Goal: Task Accomplishment & Management: Use online tool/utility

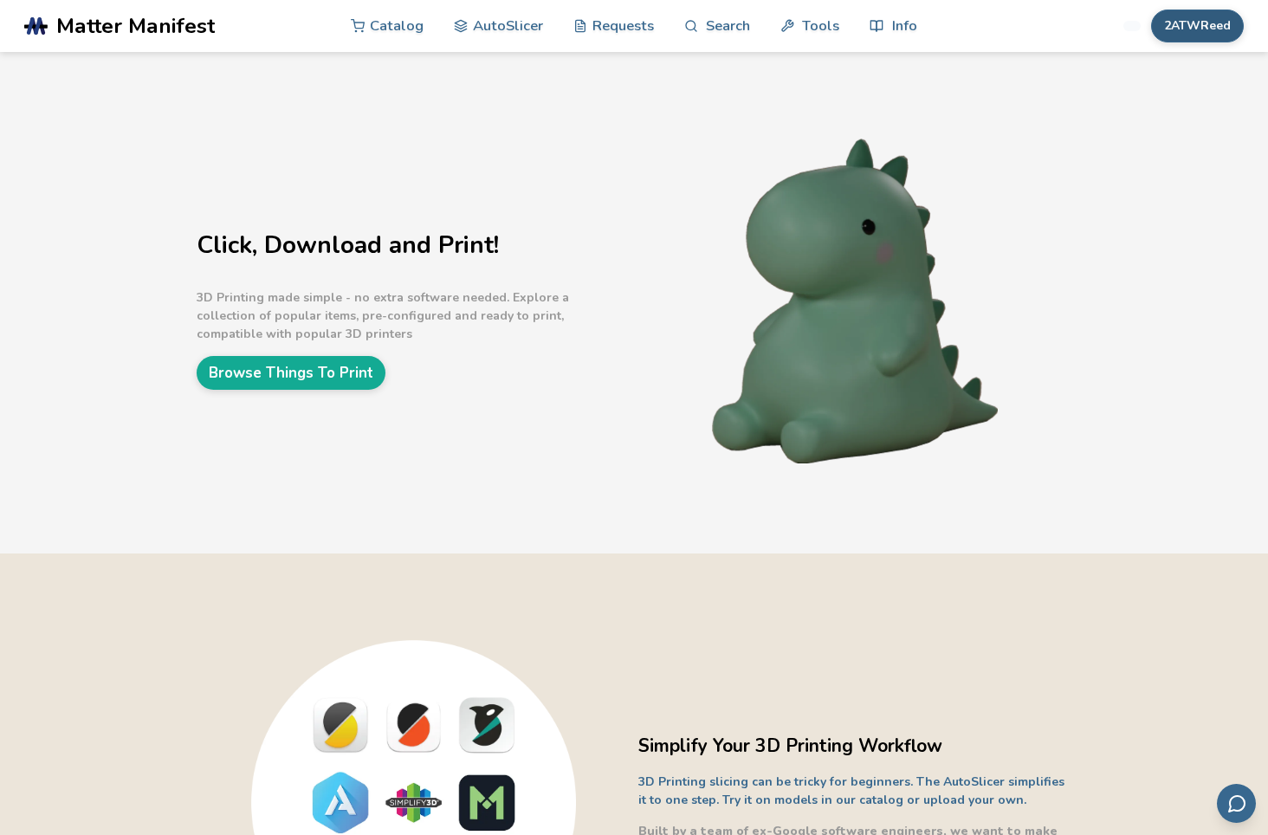
click at [1191, 14] on button "2ATWReed" at bounding box center [1197, 26] width 93 height 33
click at [1153, 171] on span "Rewards" at bounding box center [1158, 172] width 52 height 14
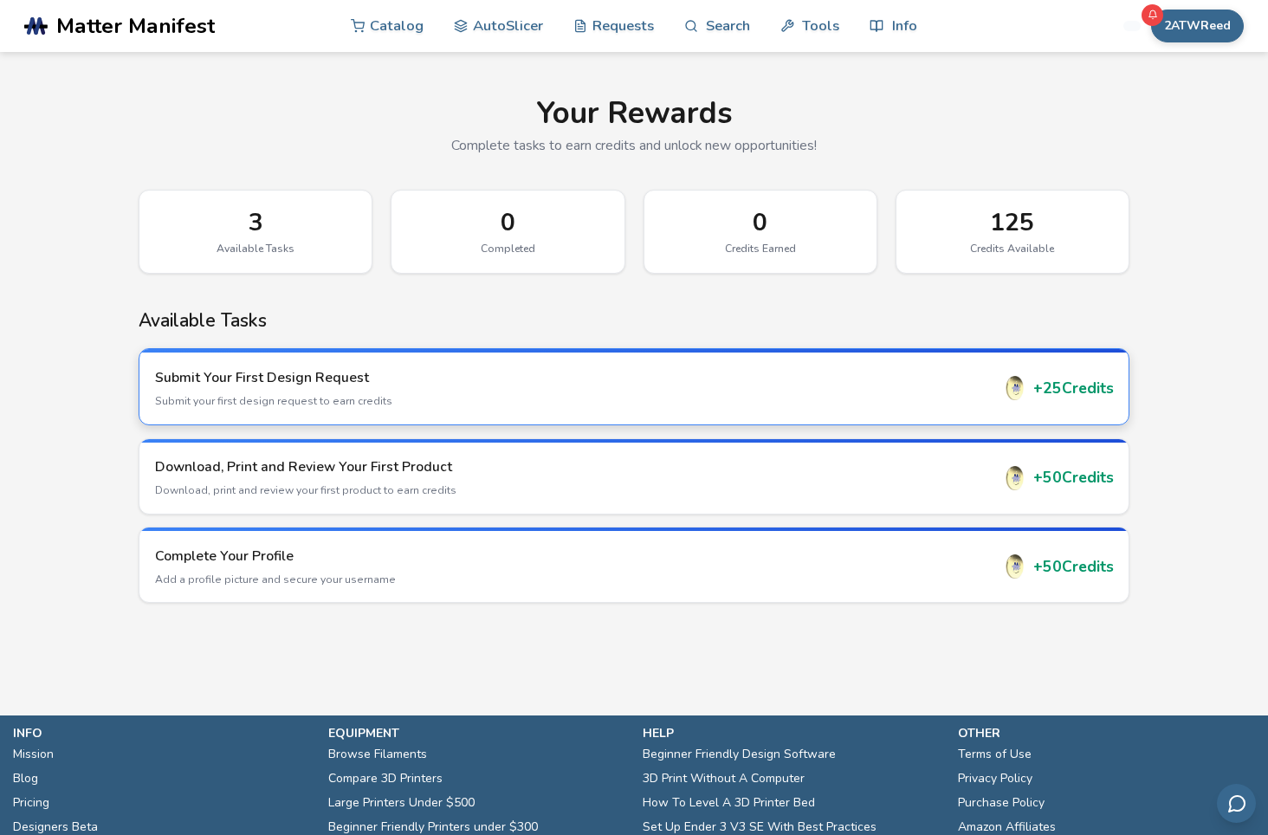
click at [198, 374] on h3 "Submit Your First Design Request" at bounding box center [573, 377] width 836 height 19
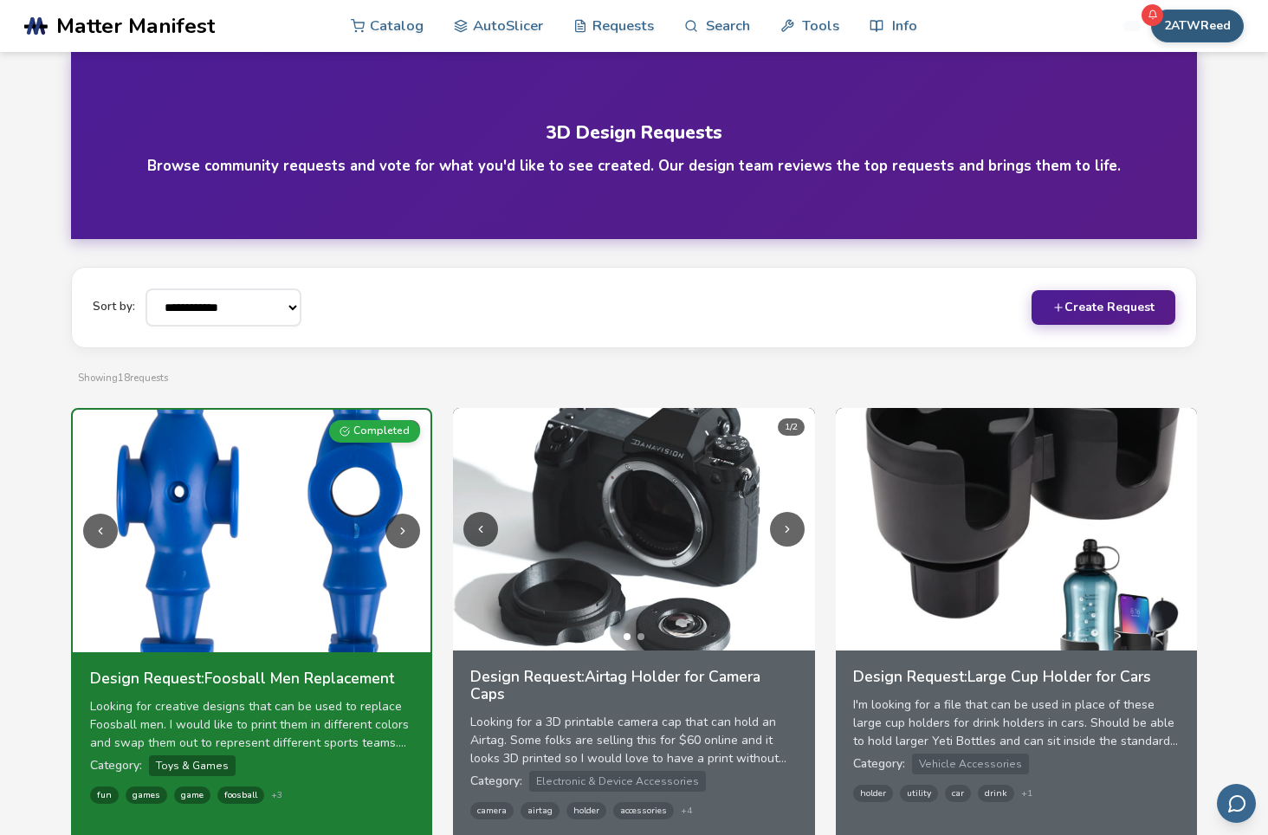
click at [1183, 17] on button "2ATWReed" at bounding box center [1197, 26] width 93 height 33
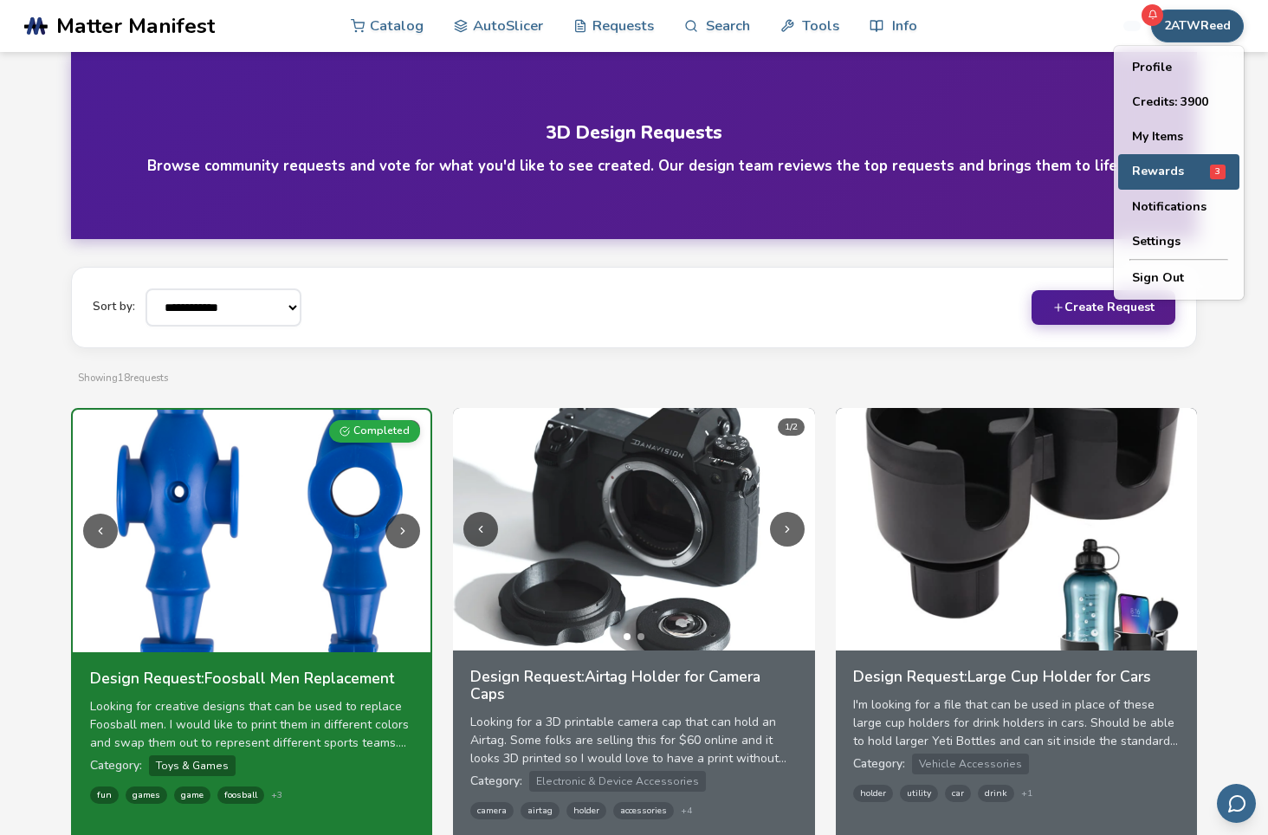
click at [1164, 167] on span "Rewards" at bounding box center [1158, 172] width 52 height 14
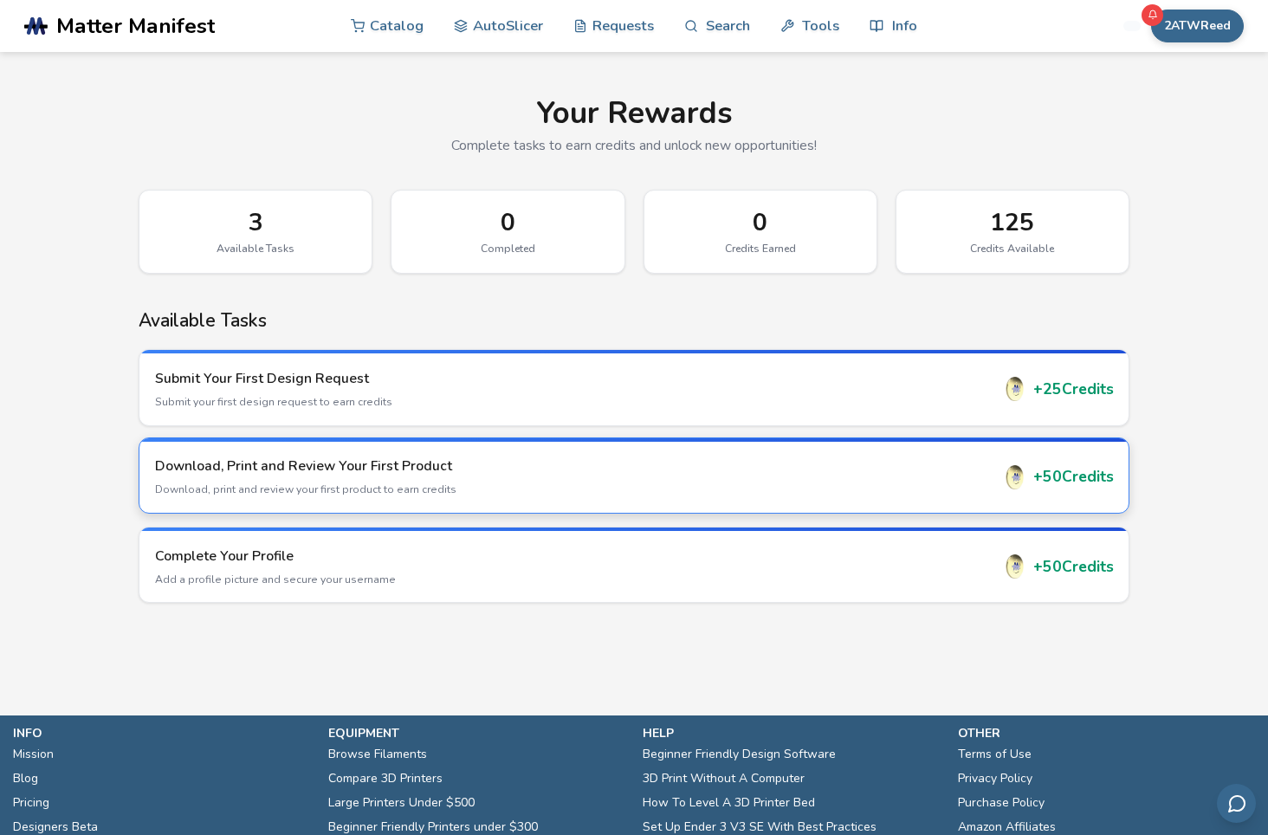
click at [287, 487] on p "Download, print and review your first product to earn credits" at bounding box center [573, 490] width 836 height 16
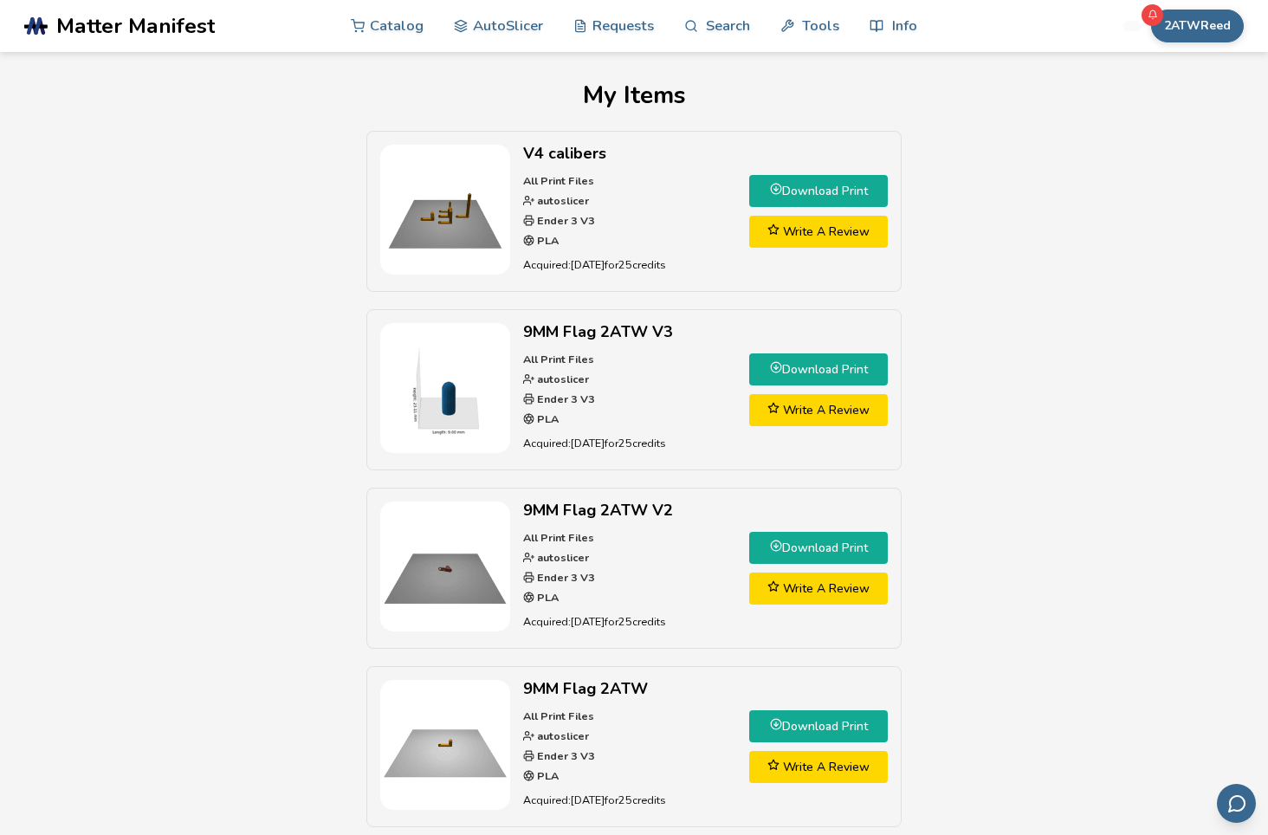
drag, startPoint x: 234, startPoint y: 451, endPoint x: 247, endPoint y: 397, distance: 55.3
drag, startPoint x: 247, startPoint y: 397, endPoint x: 1140, endPoint y: 350, distance: 894.5
click at [1140, 350] on div "V4 calibers All Print Files autoslicer Ender 3 V3 PLA Acquired: 6 days ago for …" at bounding box center [633, 666] width 1217 height 1071
drag, startPoint x: 1138, startPoint y: 350, endPoint x: 1106, endPoint y: 410, distance: 67.4
drag, startPoint x: 1106, startPoint y: 410, endPoint x: 246, endPoint y: 457, distance: 861.6
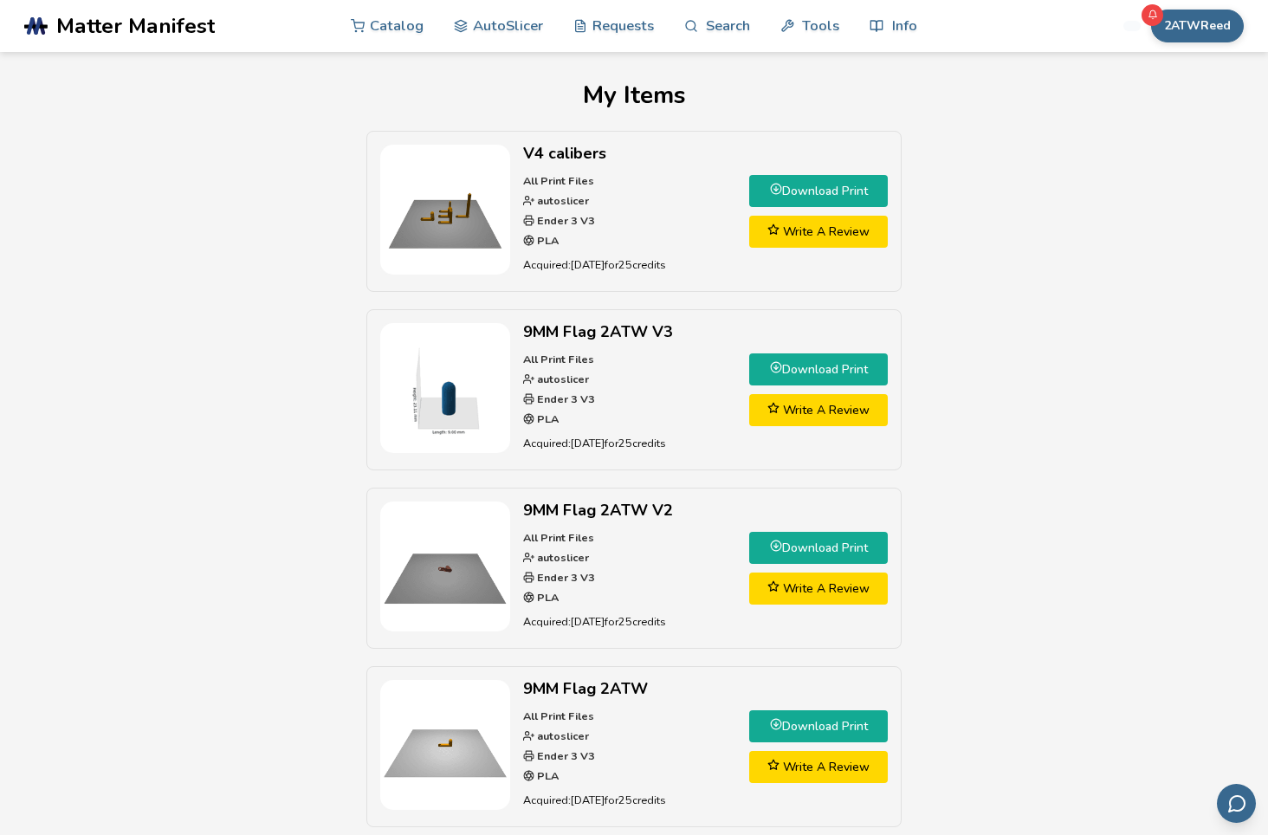
click at [246, 457] on div "V4 calibers All Print Files autoslicer Ender 3 V3 PLA Acquired: 6 days ago for …" at bounding box center [633, 666] width 1217 height 1071
click at [1164, 23] on button "2ATWReed" at bounding box center [1197, 26] width 93 height 33
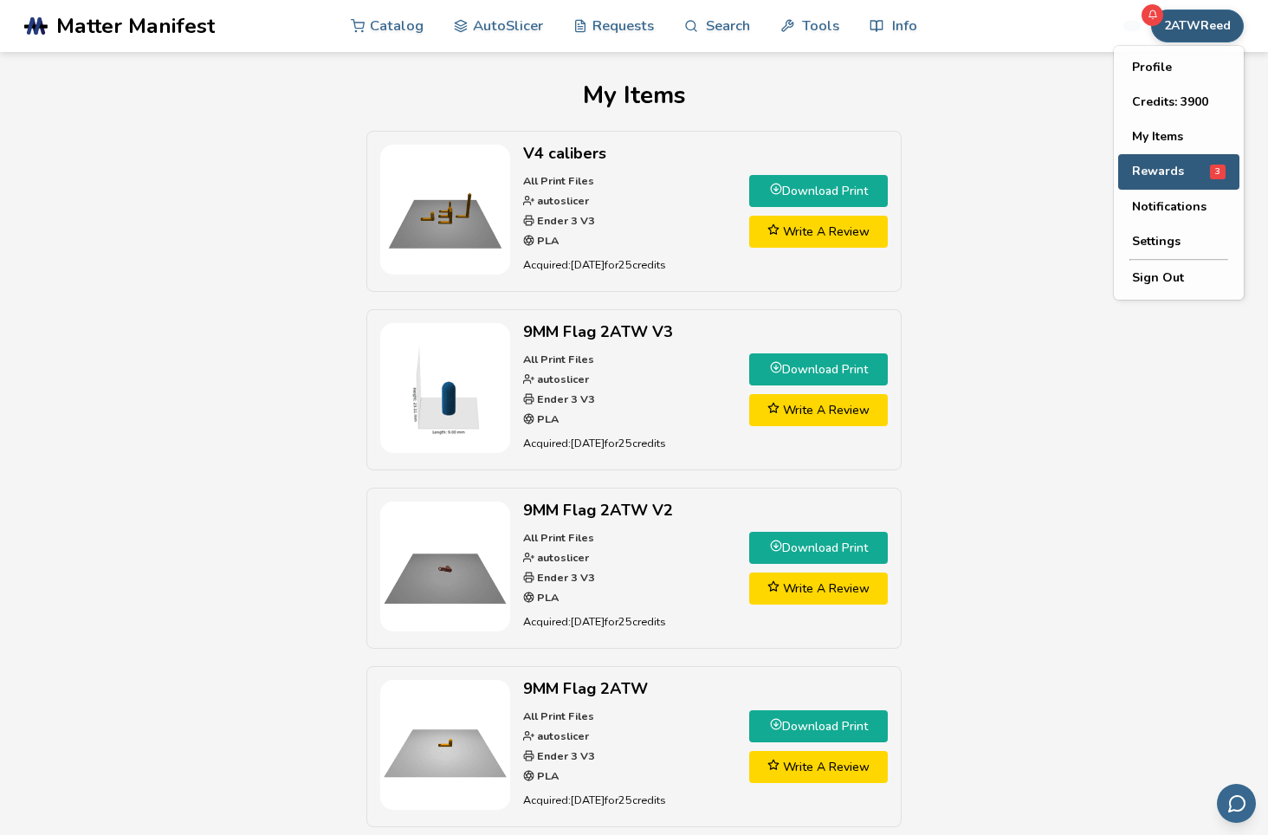
click at [1168, 181] on button "Rewards 3" at bounding box center [1178, 172] width 121 height 36
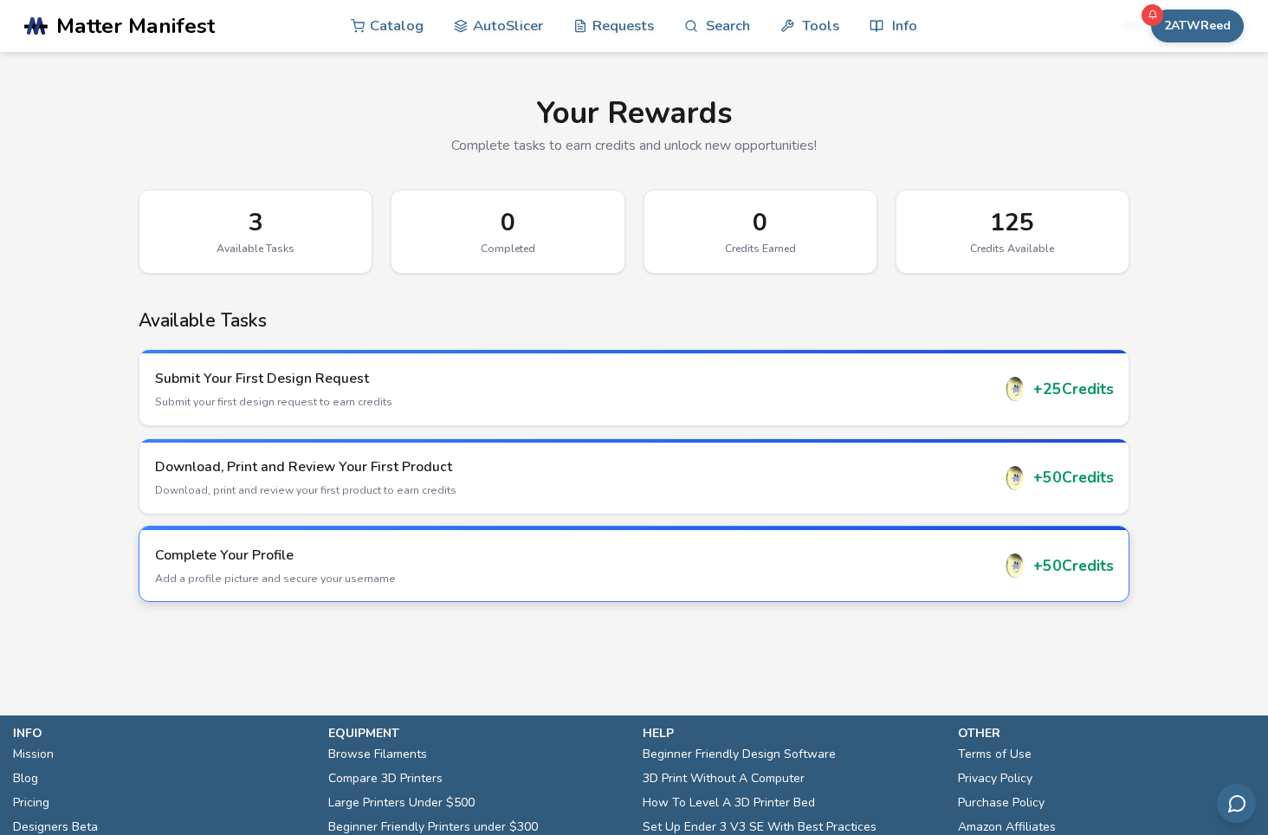
click at [1064, 567] on div "+ 50 Credits" at bounding box center [1058, 566] width 111 height 24
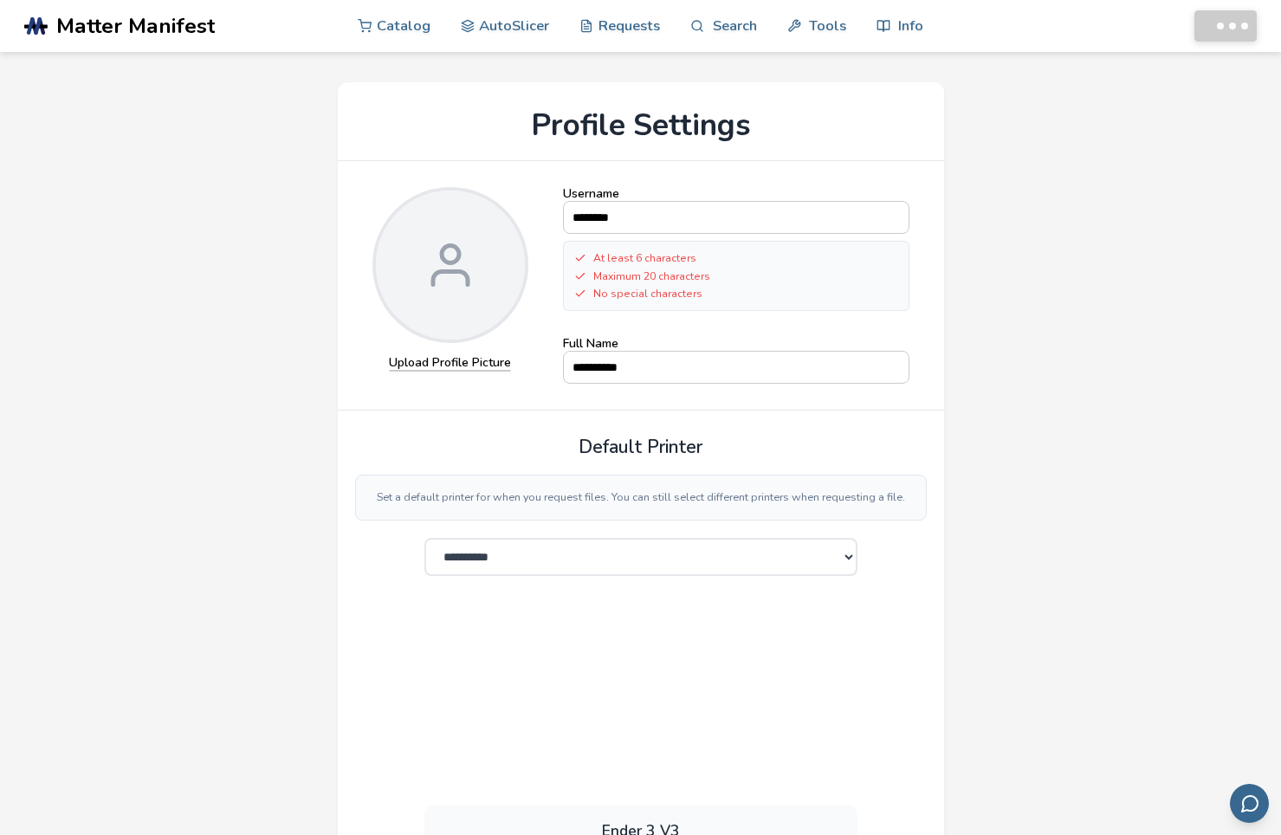
select select "**********"
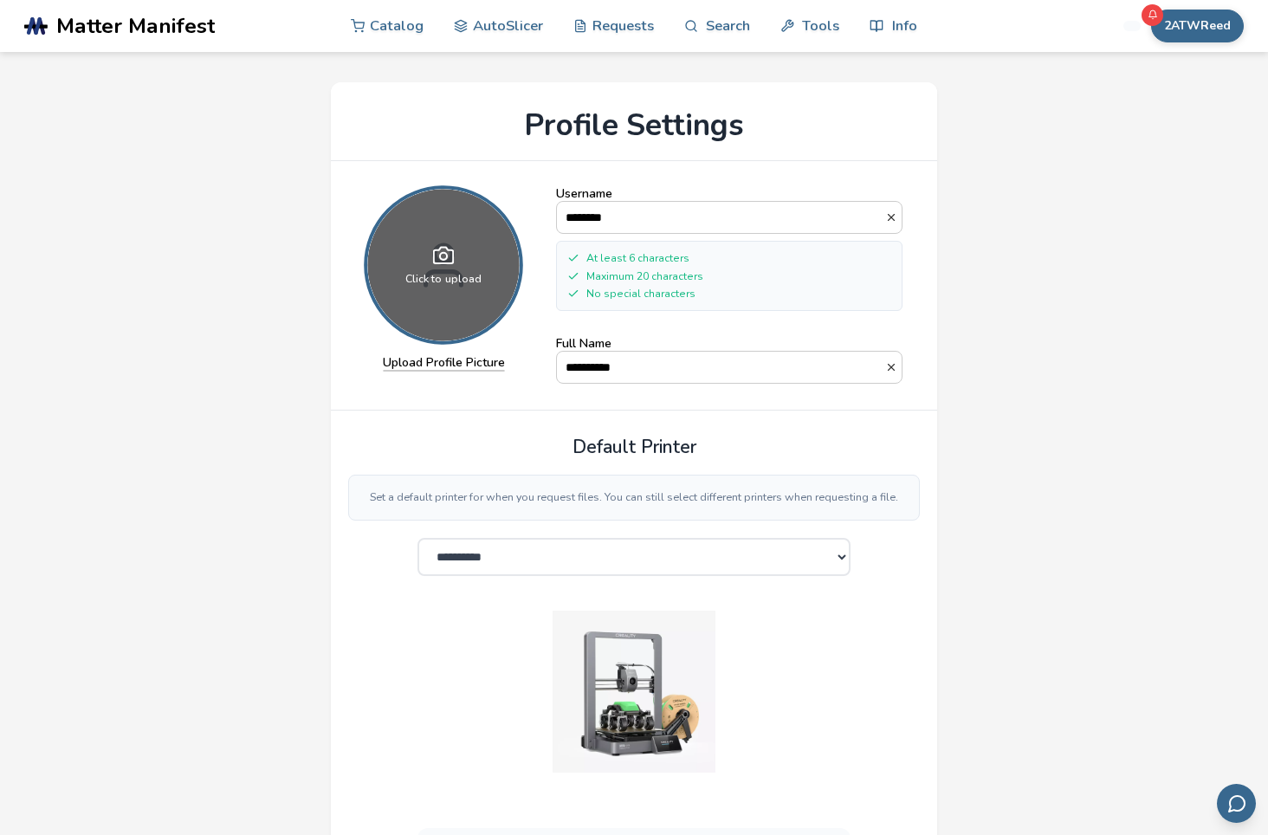
click at [439, 310] on div "Click to upload" at bounding box center [443, 266] width 152 height 152
click at [490, 273] on div "Click to upload" at bounding box center [443, 266] width 152 height 152
click at [442, 270] on div "Click to upload" at bounding box center [443, 266] width 152 height 152
click at [449, 264] on icon at bounding box center [443, 255] width 21 height 21
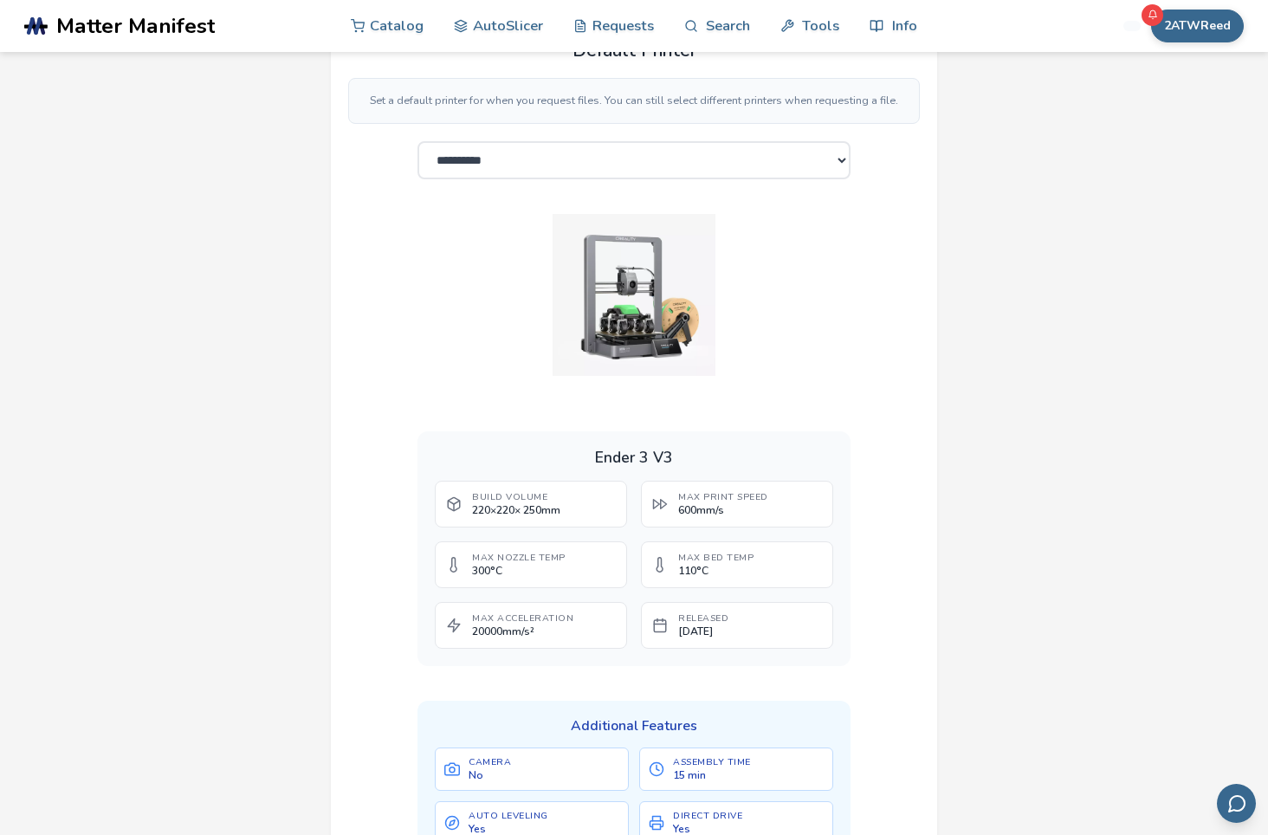
scroll to position [50, 0]
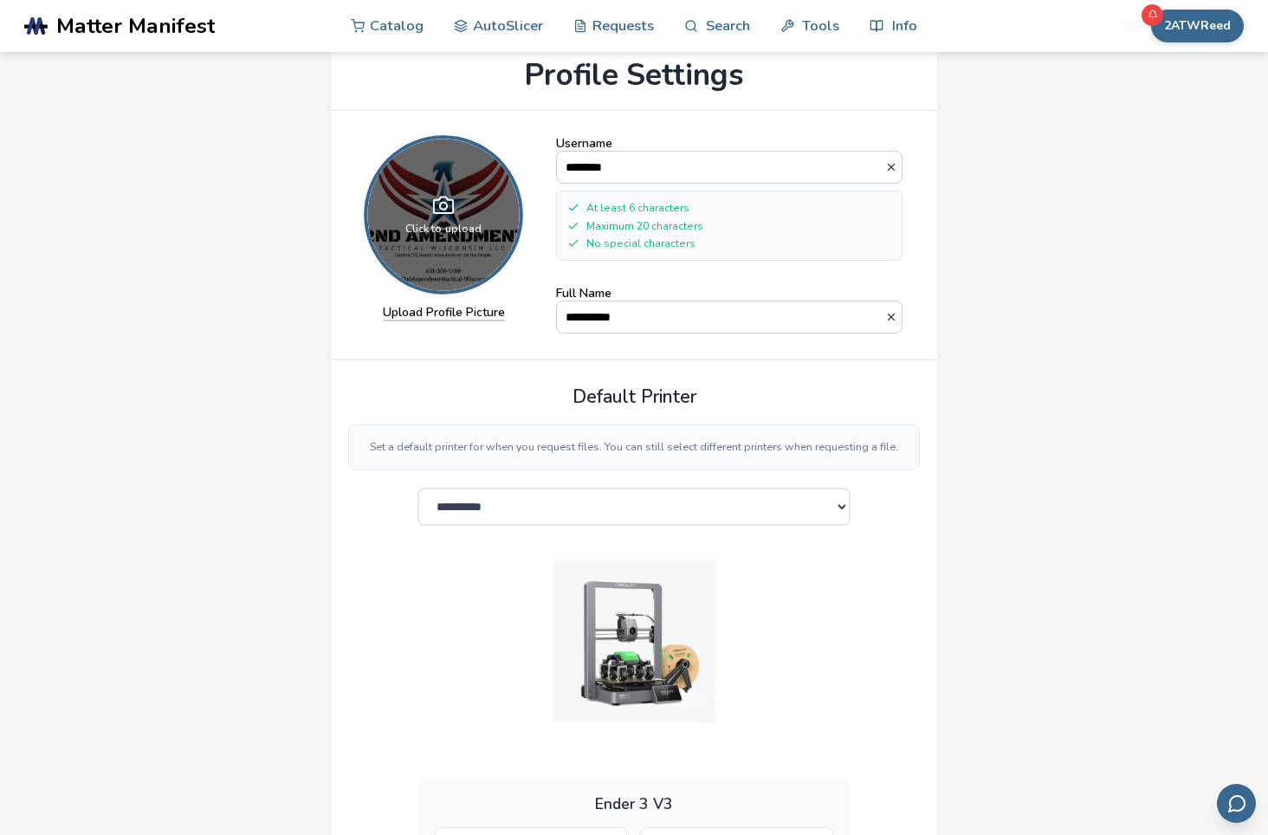
click at [445, 207] on icon at bounding box center [443, 205] width 21 height 21
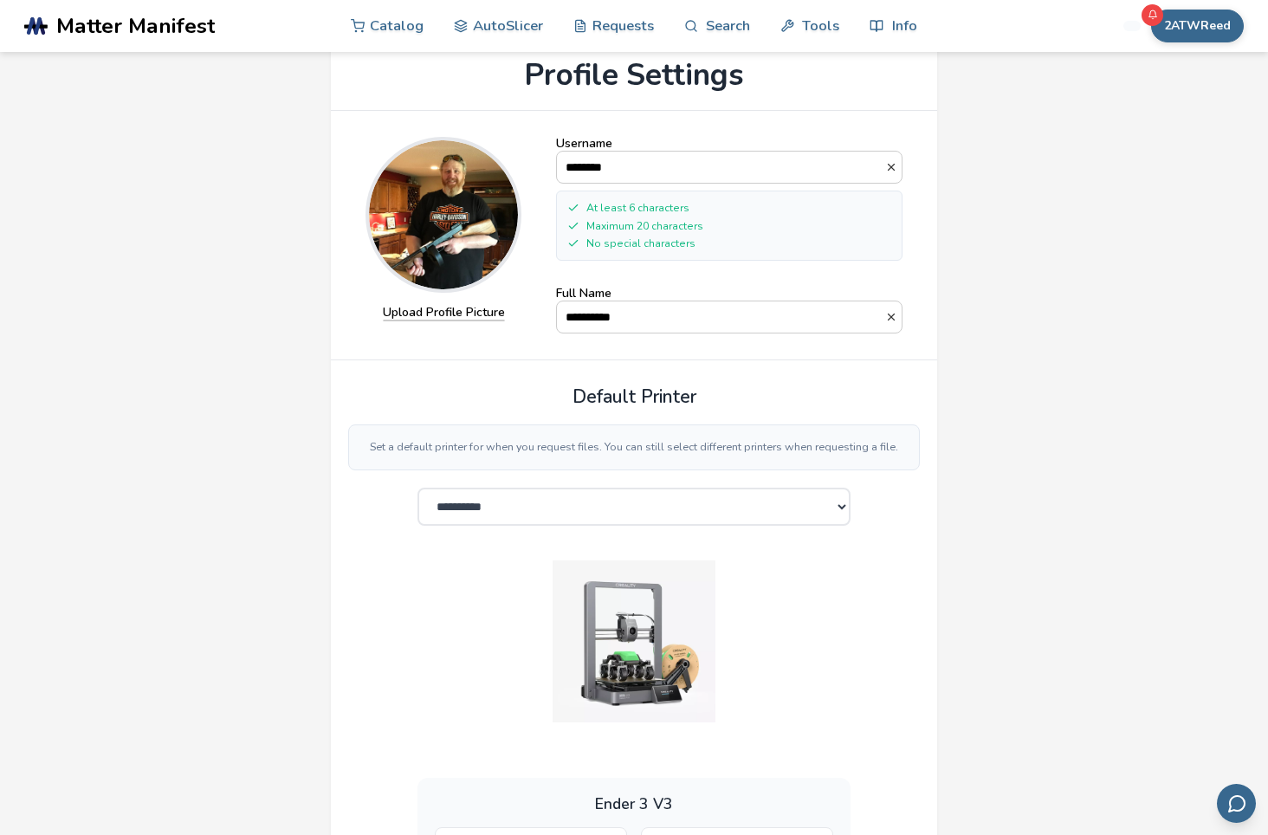
drag, startPoint x: 842, startPoint y: 649, endPoint x: 846, endPoint y: 618, distance: 31.4
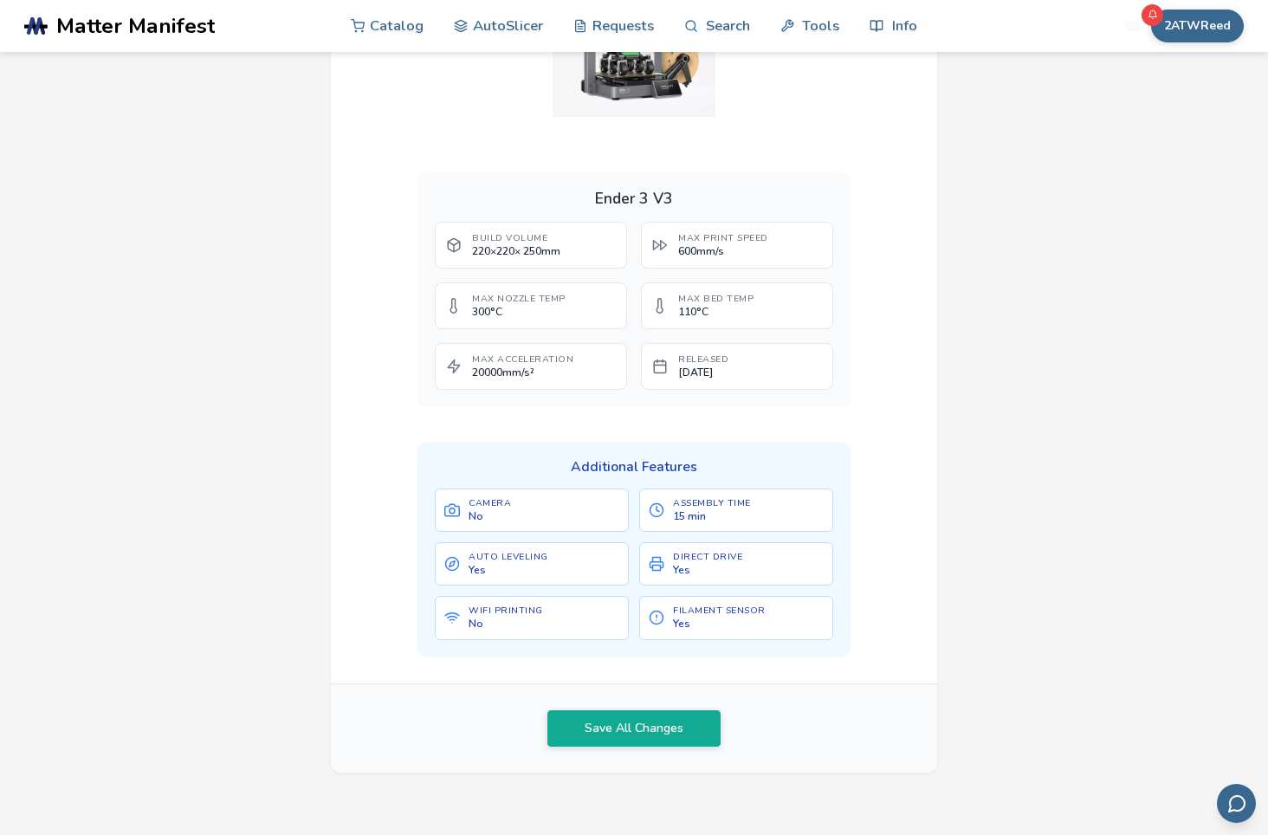
scroll to position [657, 0]
click at [631, 723] on button "Save All Changes" at bounding box center [634, 728] width 173 height 36
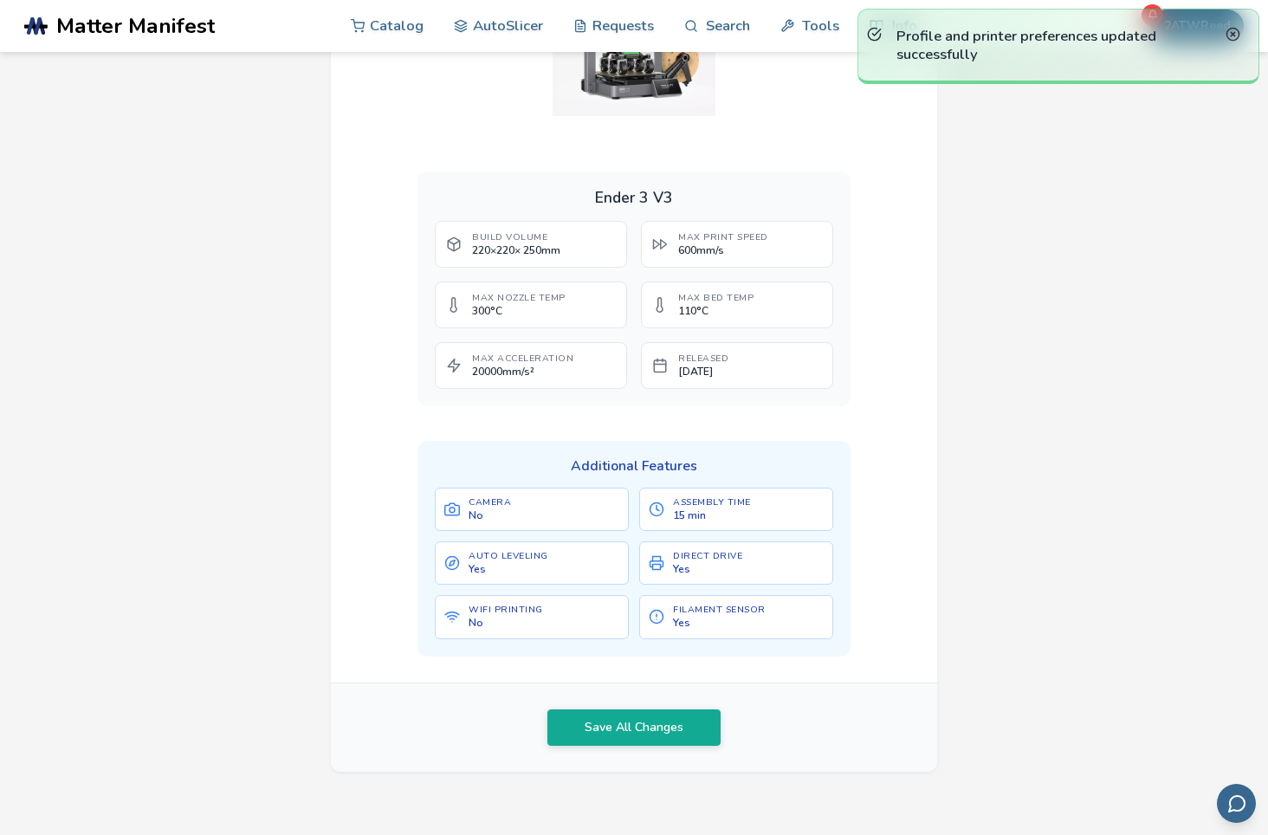
click at [1235, 30] on icon at bounding box center [1233, 34] width 15 height 15
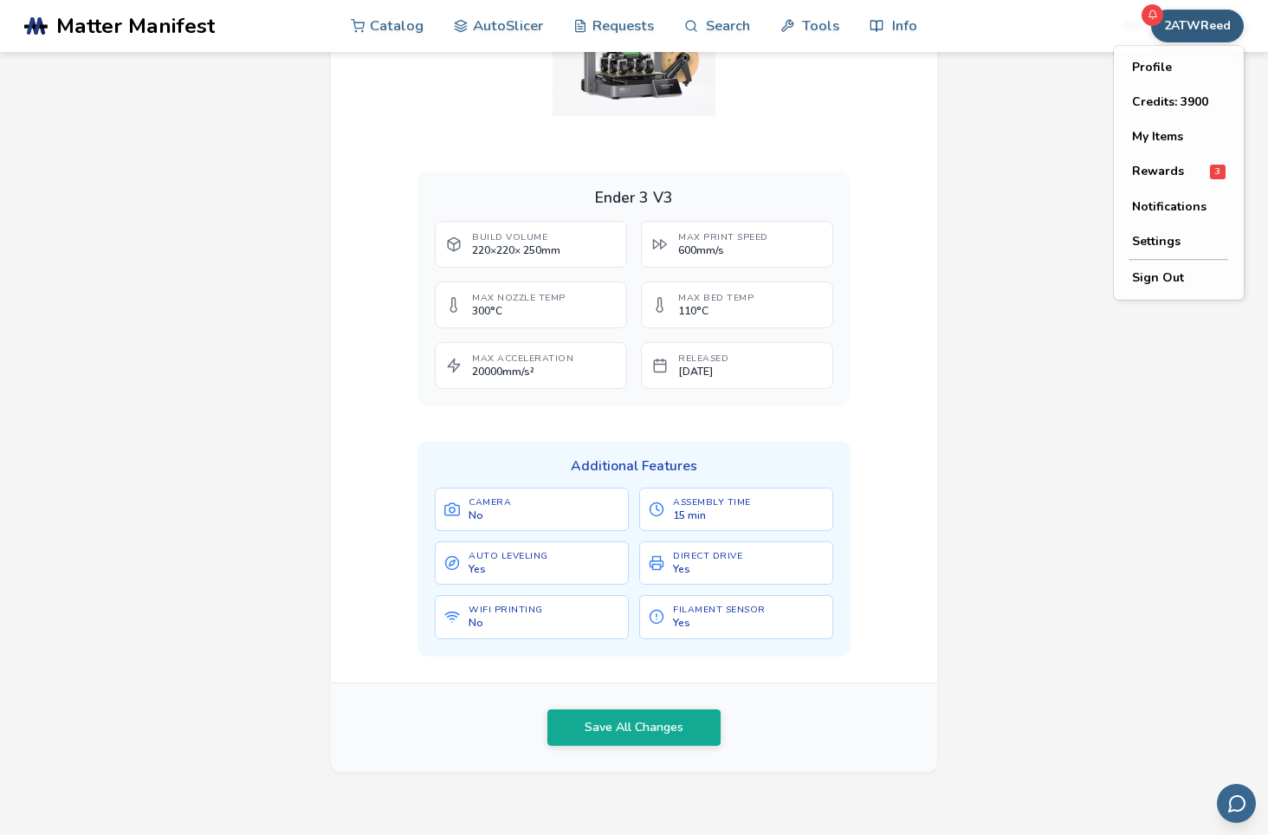
click at [1191, 24] on button "2ATWReed" at bounding box center [1197, 26] width 93 height 33
click at [1184, 169] on div "Rewards 3" at bounding box center [1179, 172] width 94 height 15
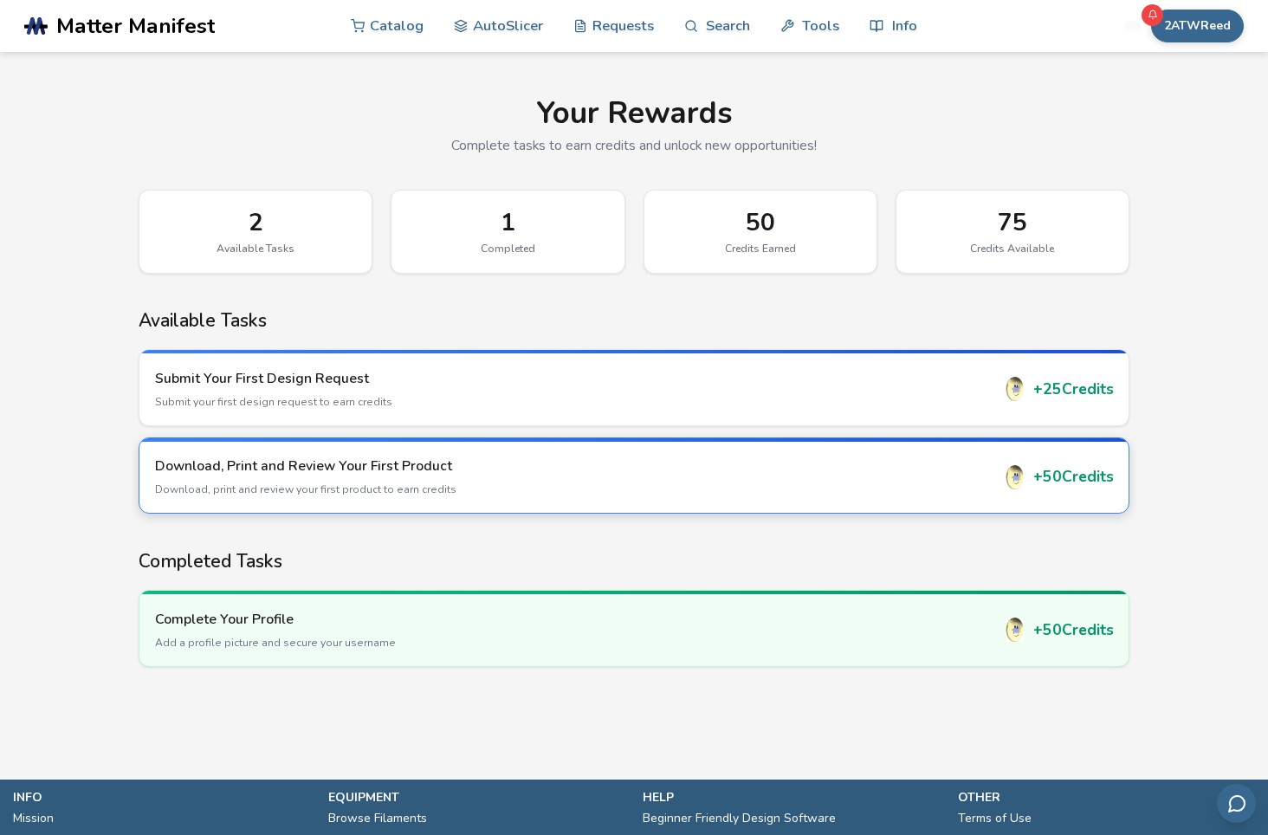
click at [237, 464] on h3 "Download, Print and Review Your First Product" at bounding box center [573, 466] width 836 height 19
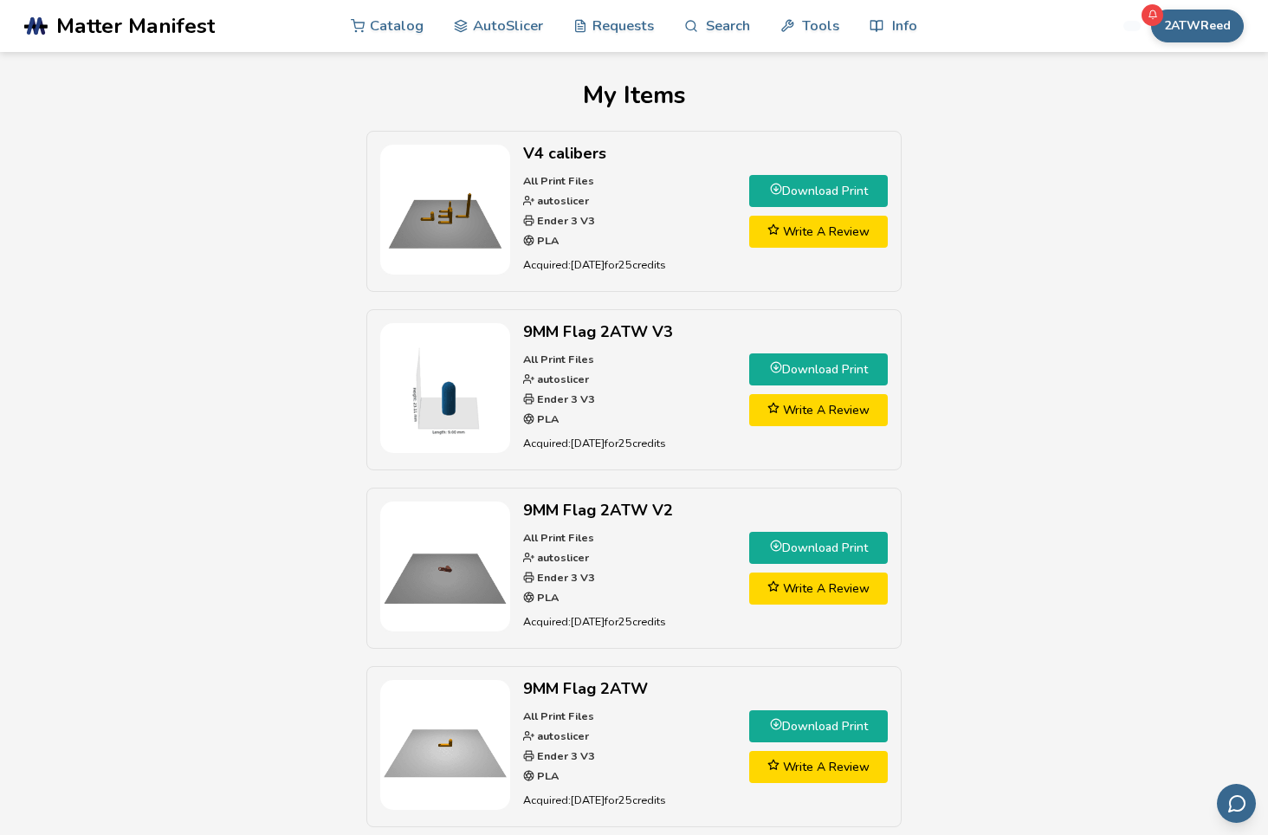
drag, startPoint x: 230, startPoint y: 465, endPoint x: 247, endPoint y: 367, distance: 99.4
drag, startPoint x: 247, startPoint y: 367, endPoint x: 228, endPoint y: 381, distance: 23.6
click at [228, 381] on div "V4 calibers All Print Files autoslicer Ender 3 V3 PLA Acquired: 6 days ago for …" at bounding box center [633, 666] width 1217 height 1071
click at [505, 23] on link "AutoSlicer" at bounding box center [498, 25] width 89 height 52
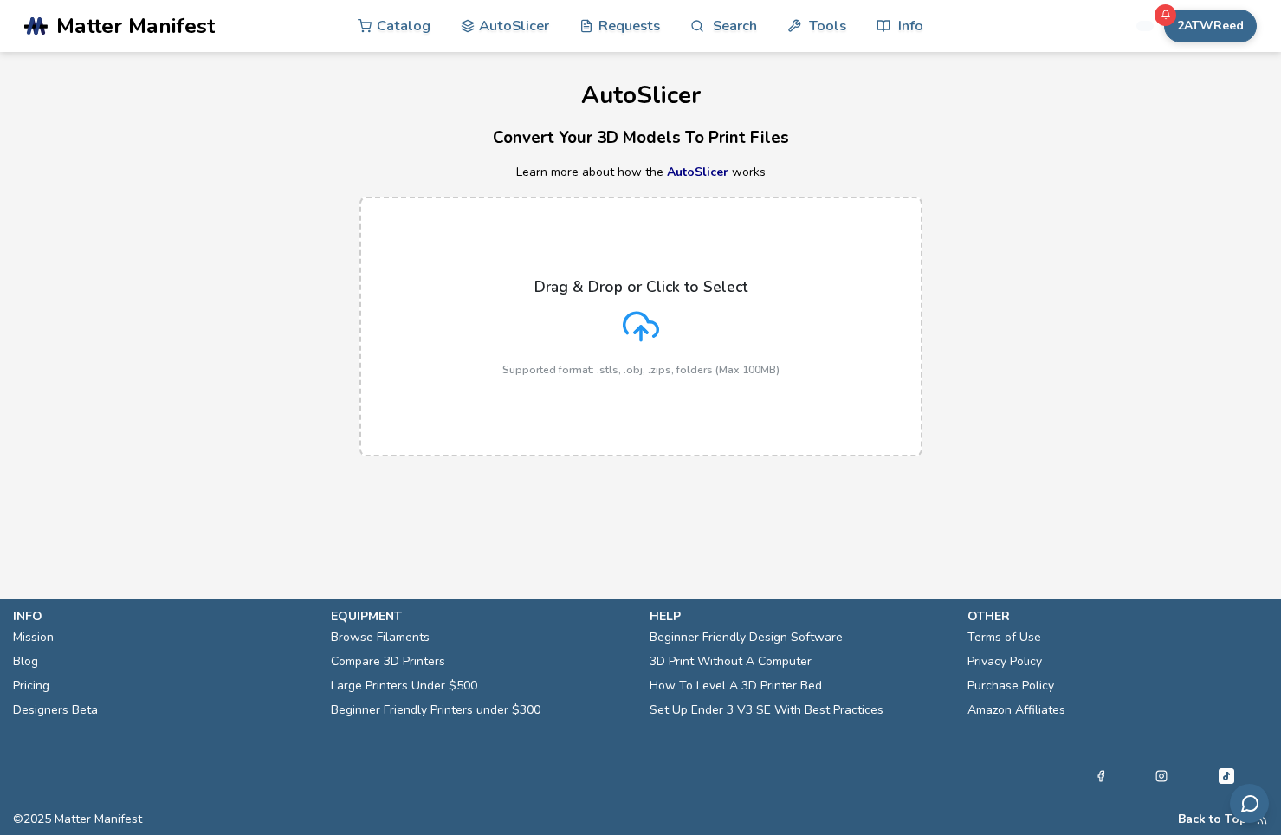
click at [577, 353] on div "Drag & Drop or Click to Select Supported format: .stls, .obj, .zips, folders (M…" at bounding box center [640, 327] width 277 height 98
click at [0, 0] on input "Drag & Drop or Click to Select Supported format: .stls, .obj, .zips, folders (M…" at bounding box center [0, 0] width 0 height 0
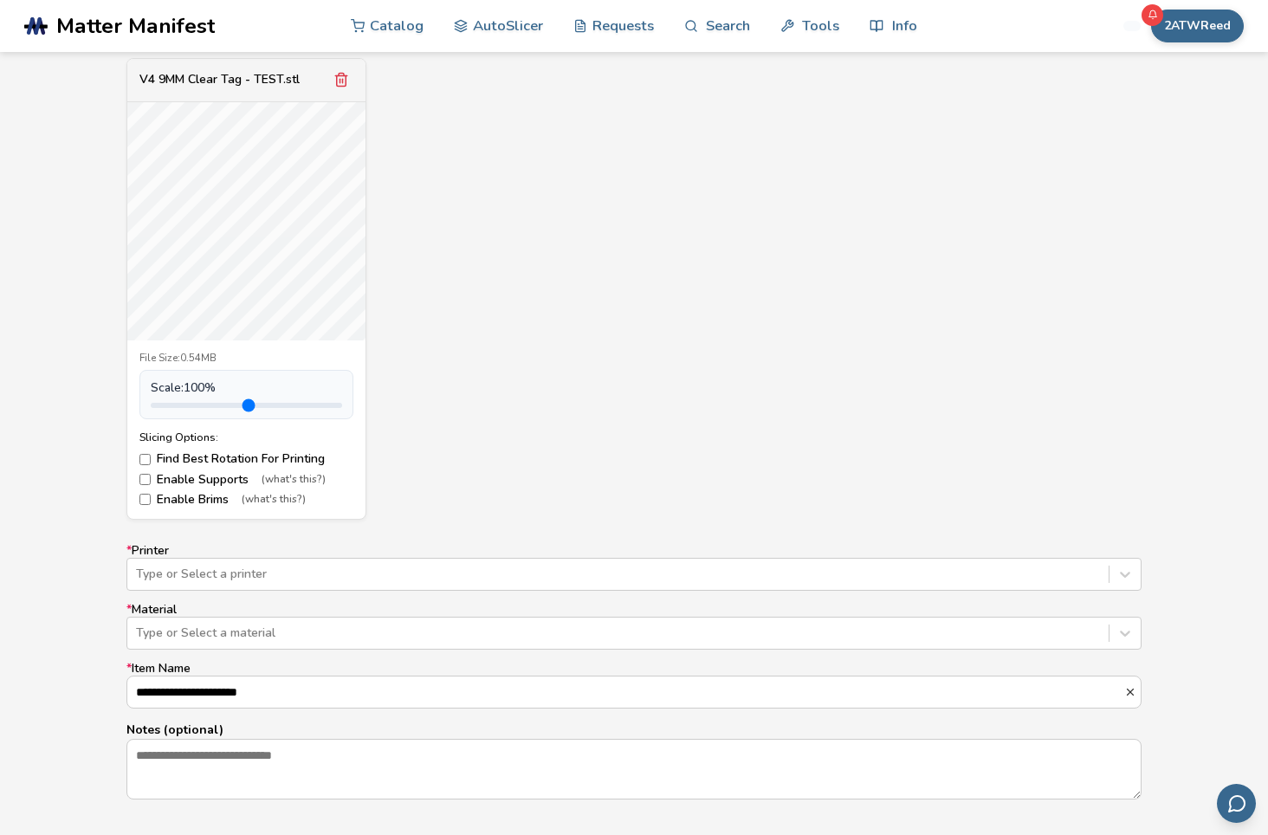
scroll to position [693, 0]
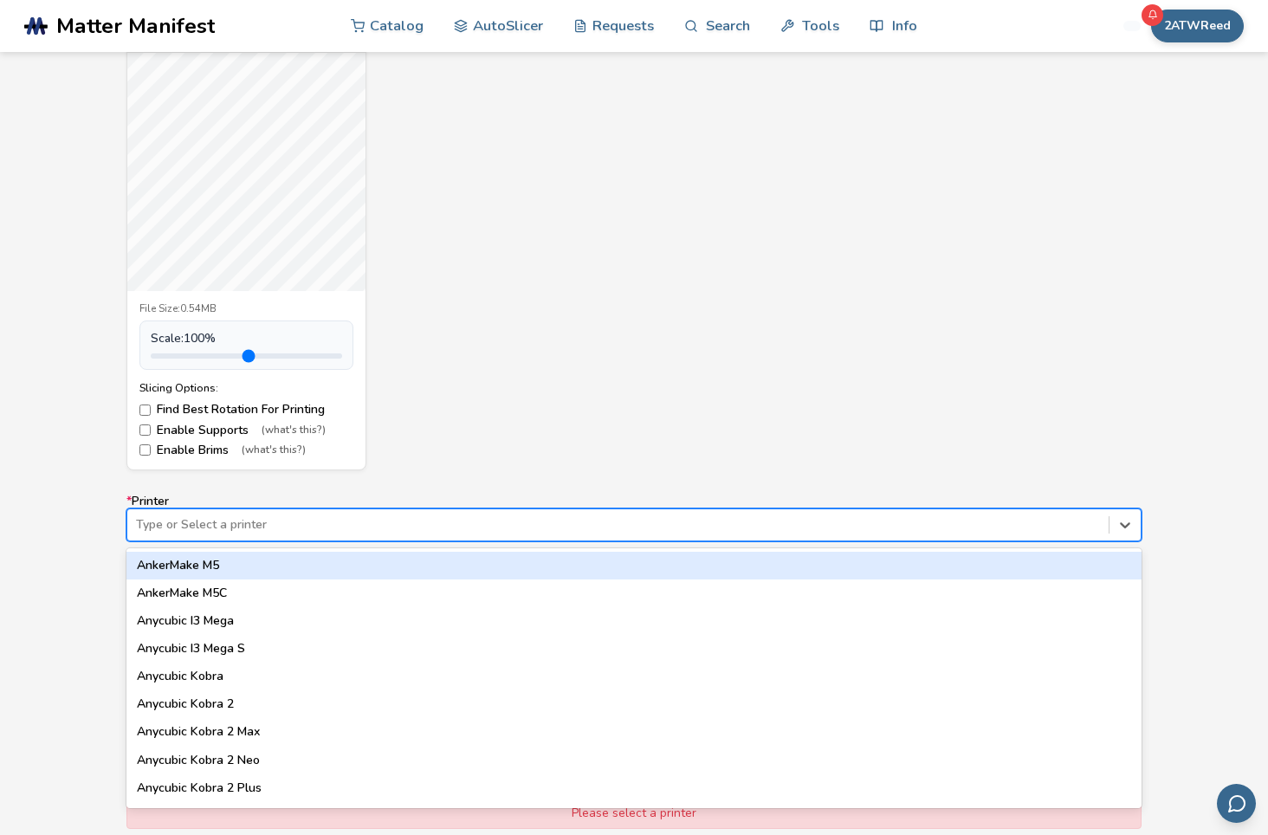
click at [438, 519] on div at bounding box center [618, 524] width 964 height 17
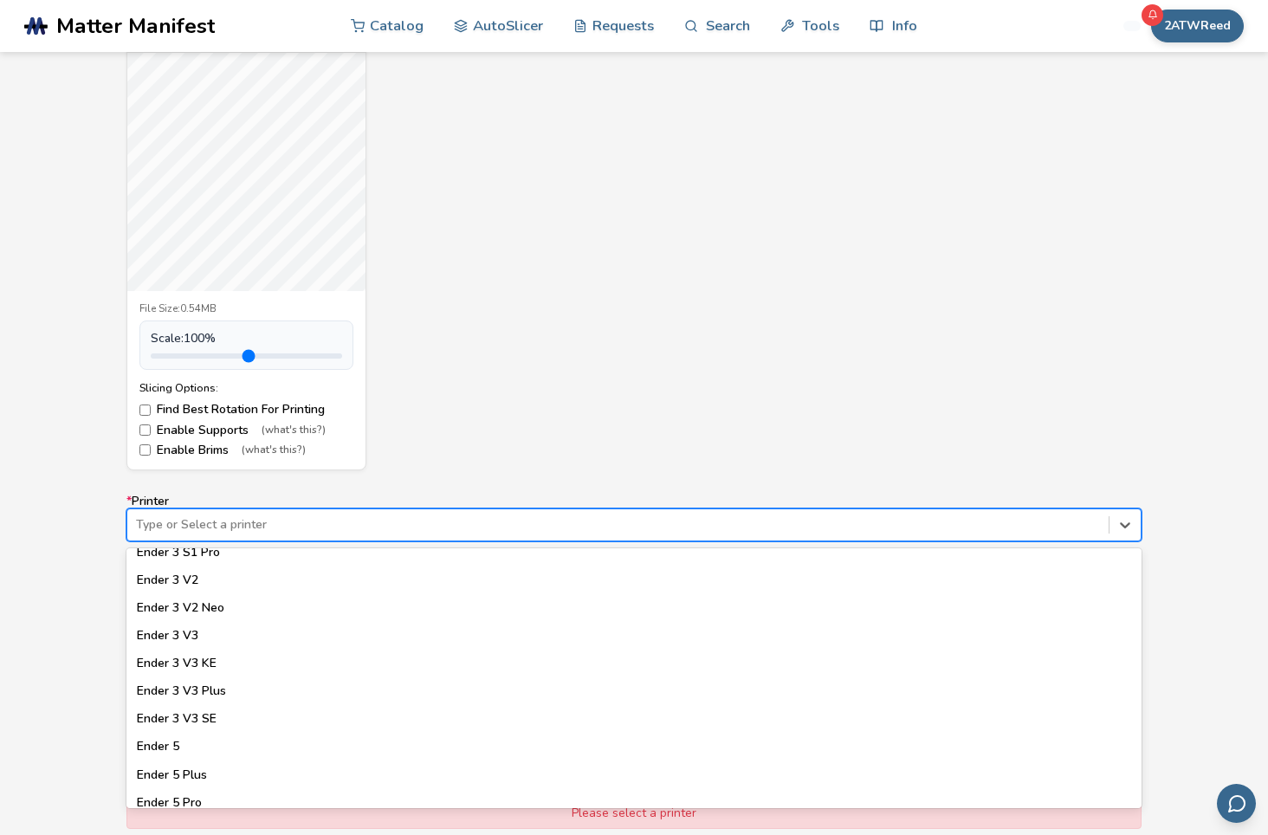
scroll to position [1213, 0]
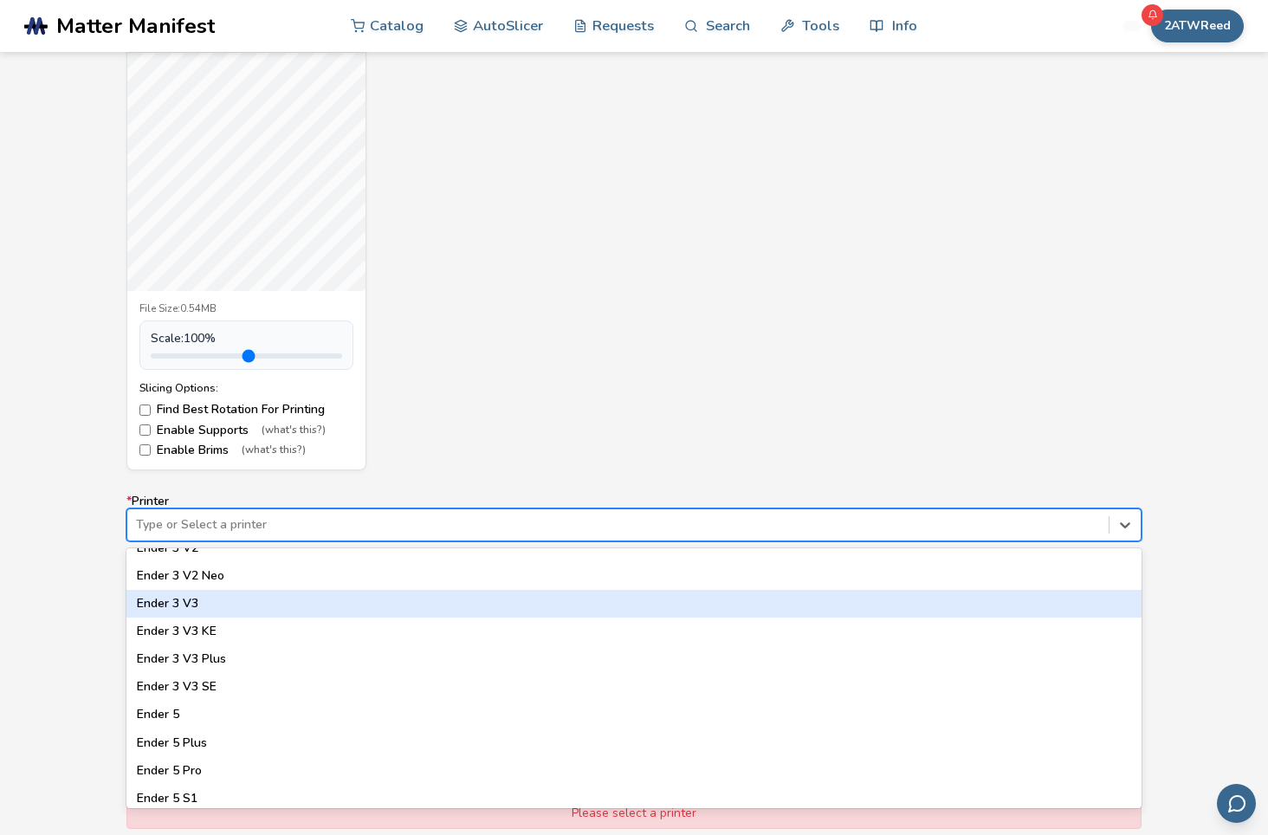
click at [192, 610] on div "Ender 3 V3" at bounding box center [633, 604] width 1015 height 28
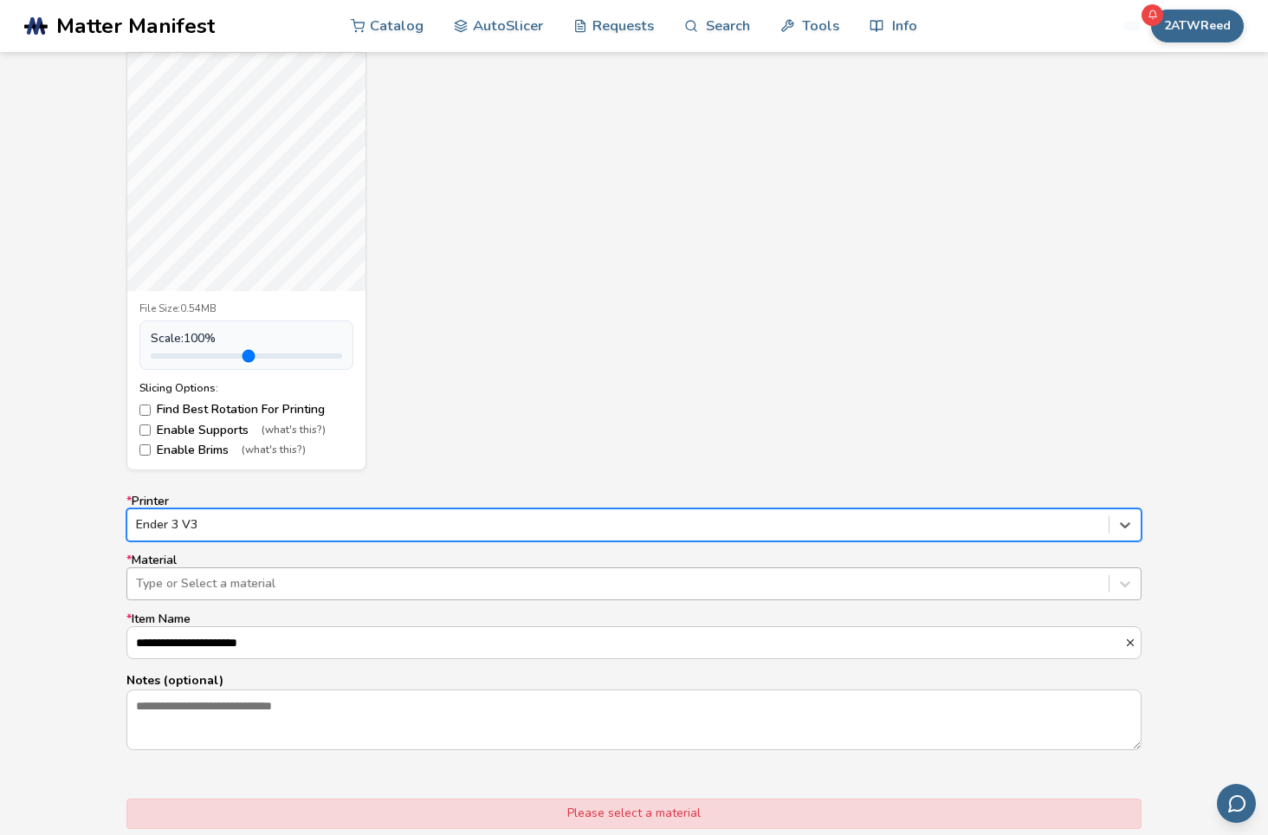
click at [235, 587] on div at bounding box center [618, 583] width 964 height 17
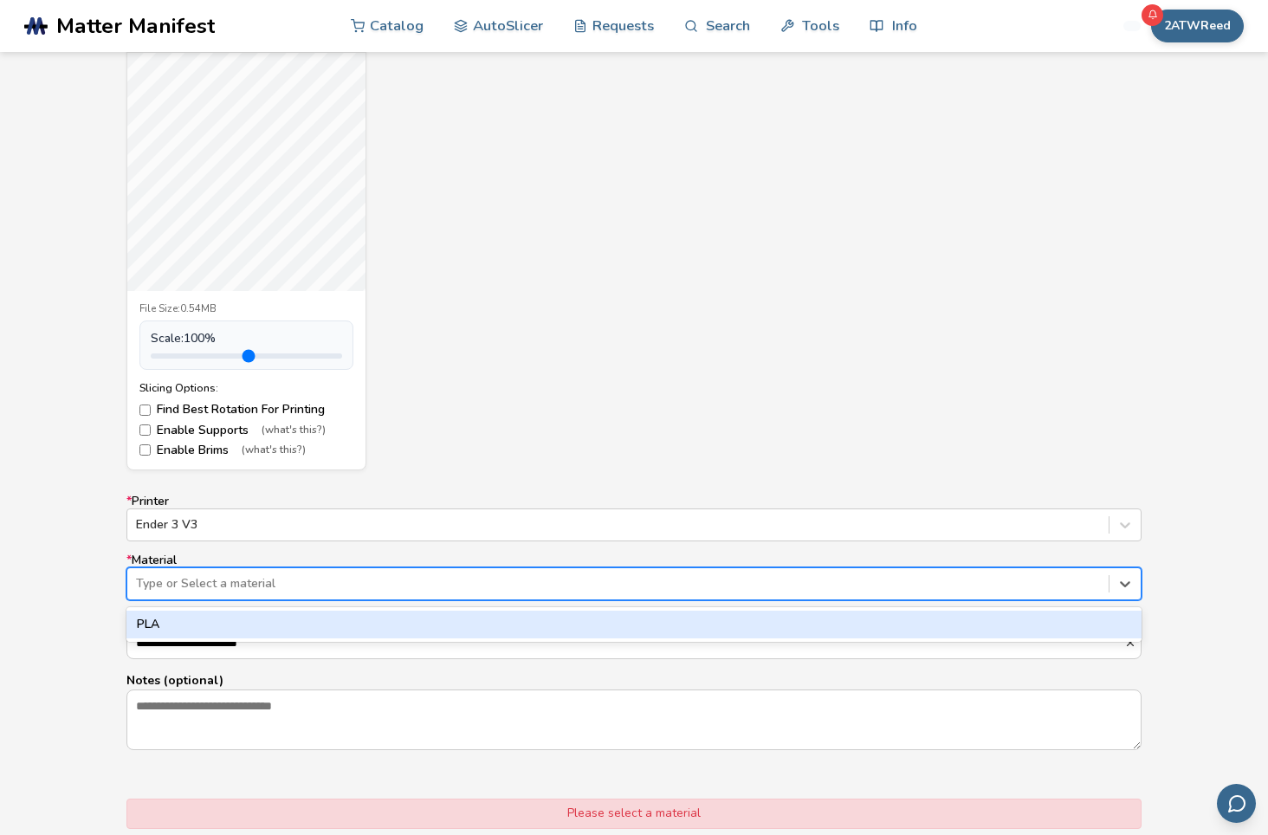
click at [217, 628] on div "PLA" at bounding box center [633, 625] width 1015 height 28
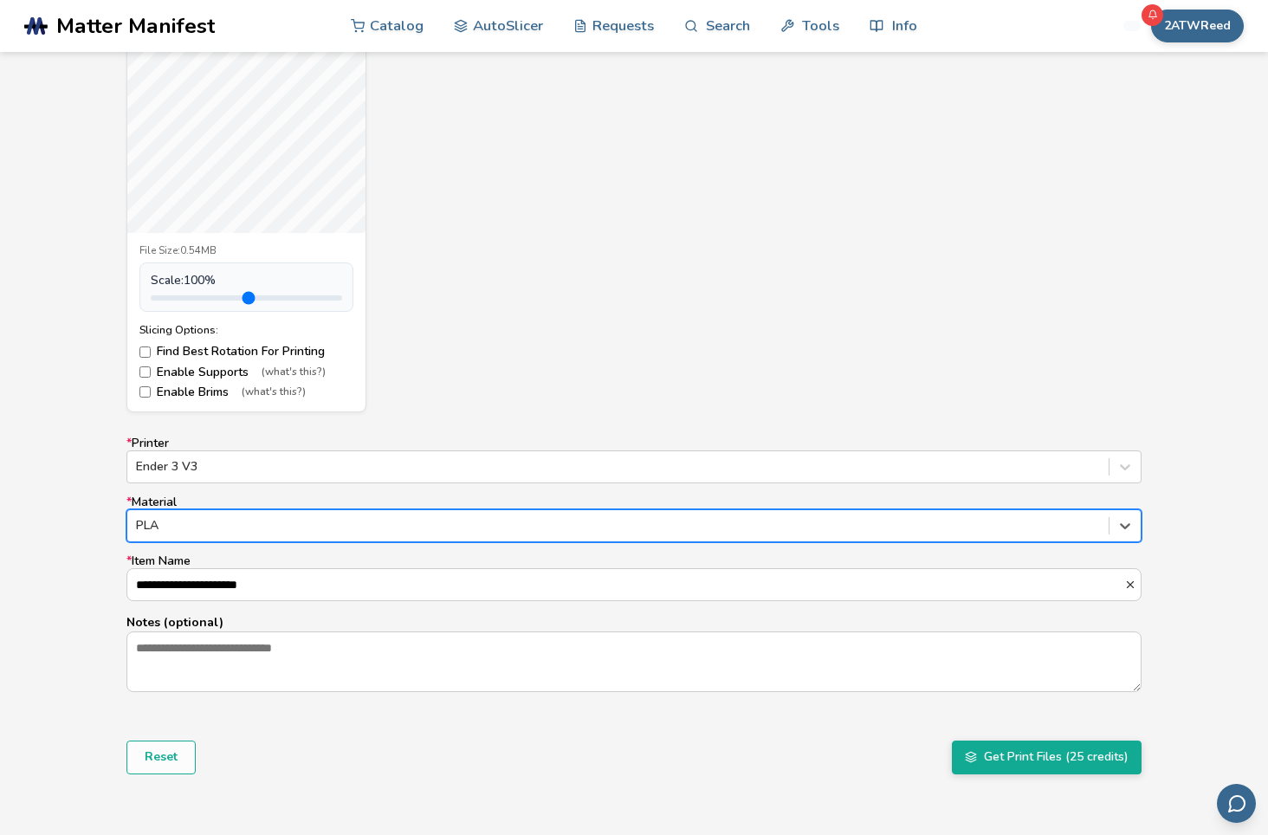
scroll to position [866, 0]
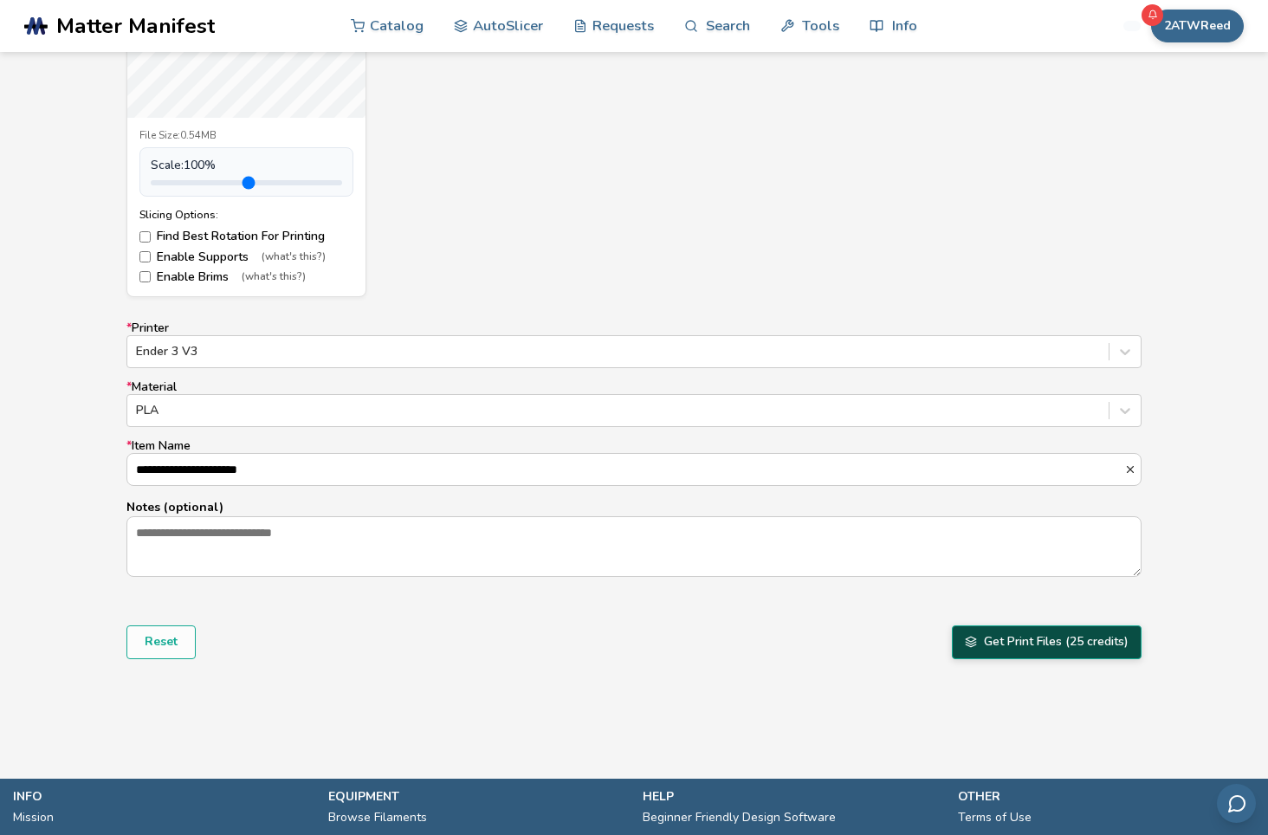
click at [1063, 644] on button "Get Print Files (25 credits)" at bounding box center [1047, 642] width 190 height 33
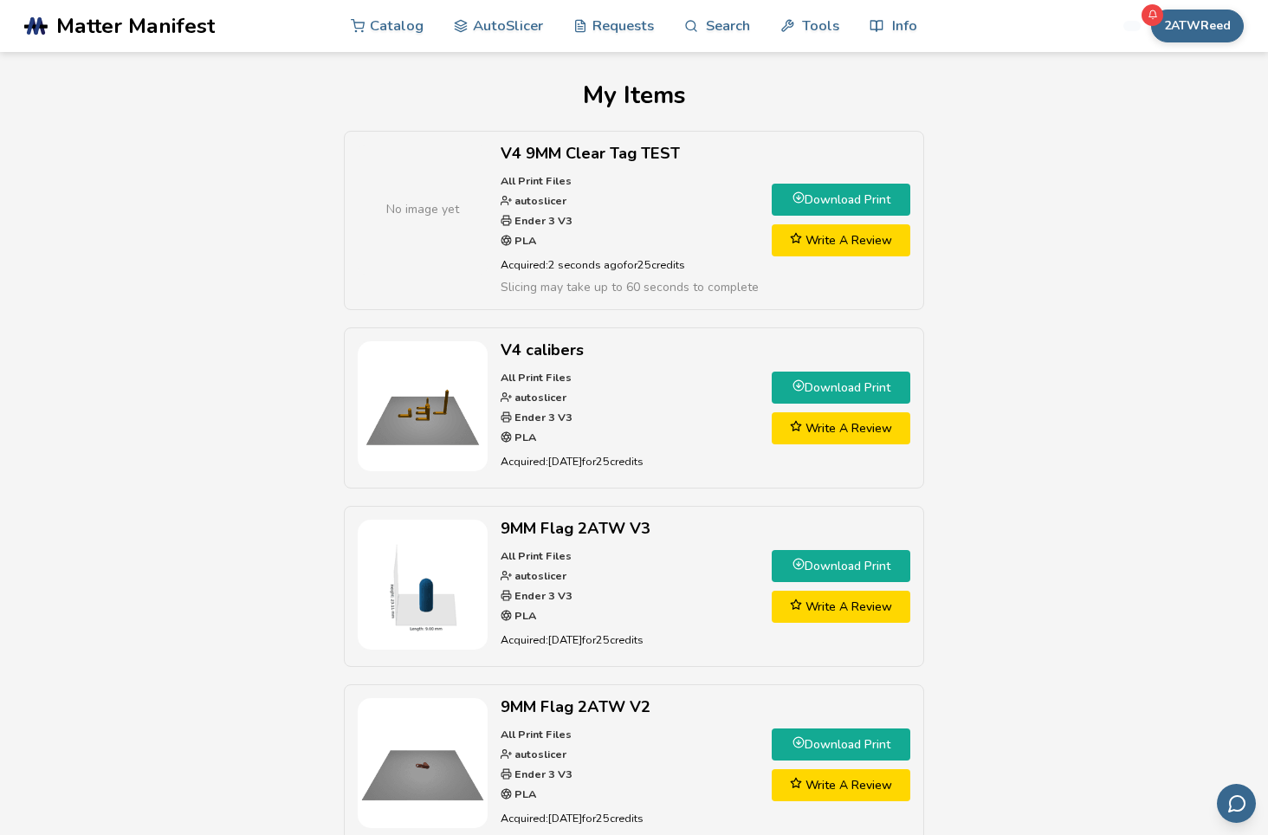
click at [827, 197] on link "Download Print" at bounding box center [841, 200] width 139 height 32
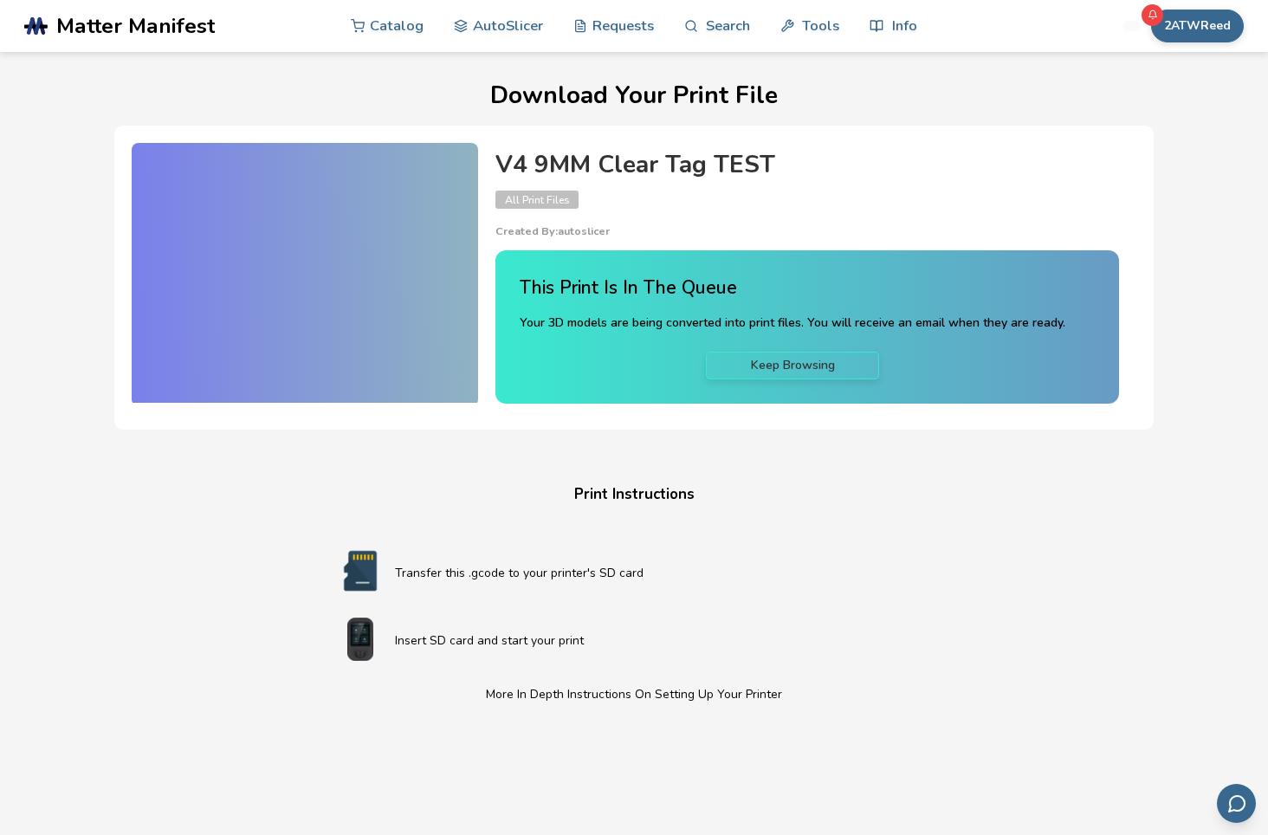
click at [796, 360] on link "Keep Browsing" at bounding box center [792, 366] width 173 height 28
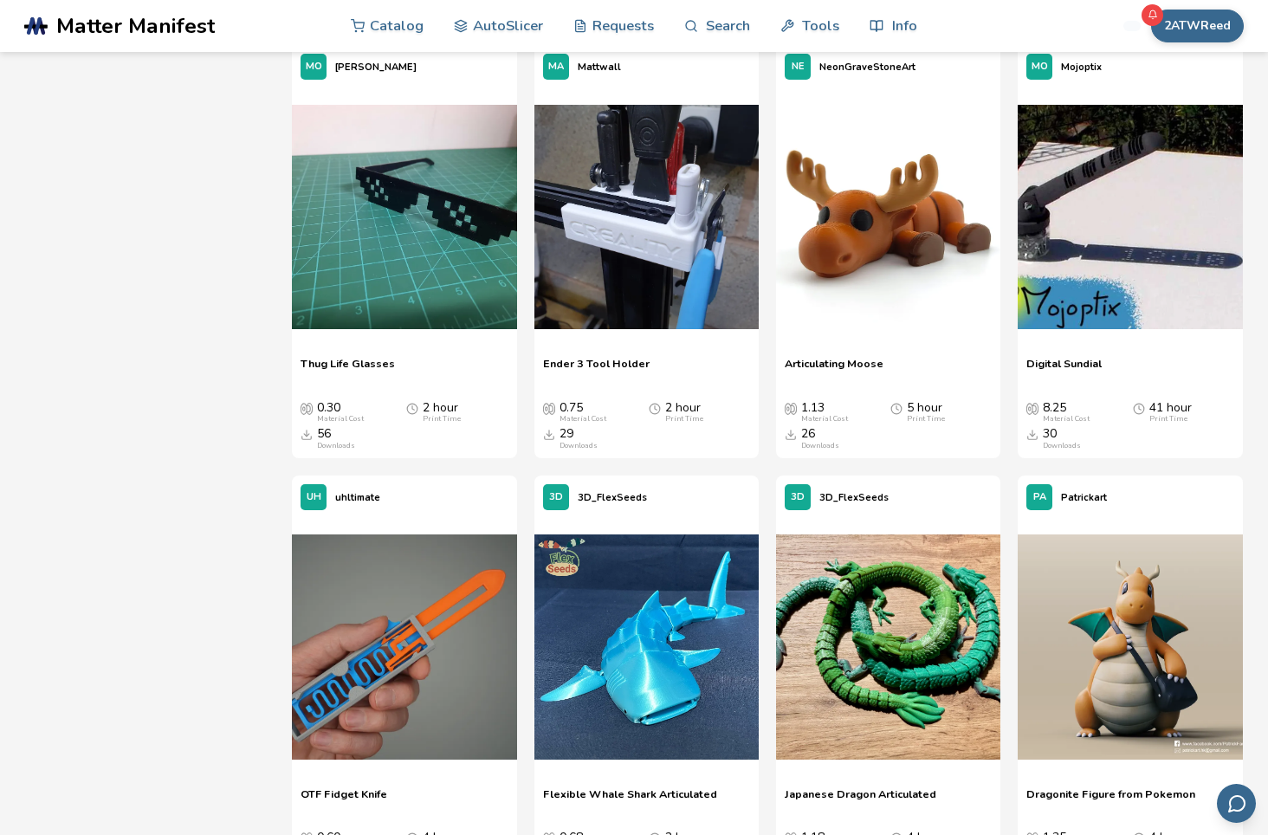
scroll to position [2426, 0]
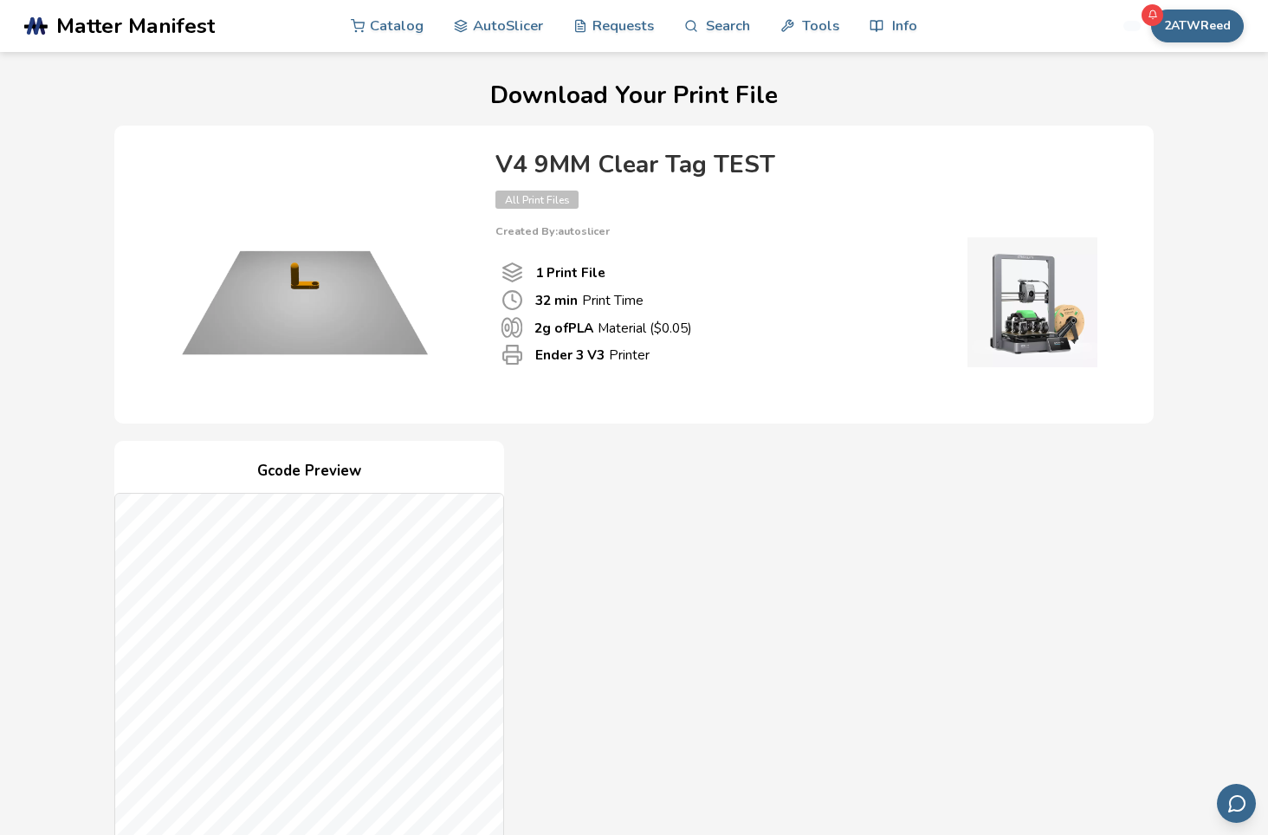
drag, startPoint x: 684, startPoint y: 592, endPoint x: 763, endPoint y: 521, distance: 106.8
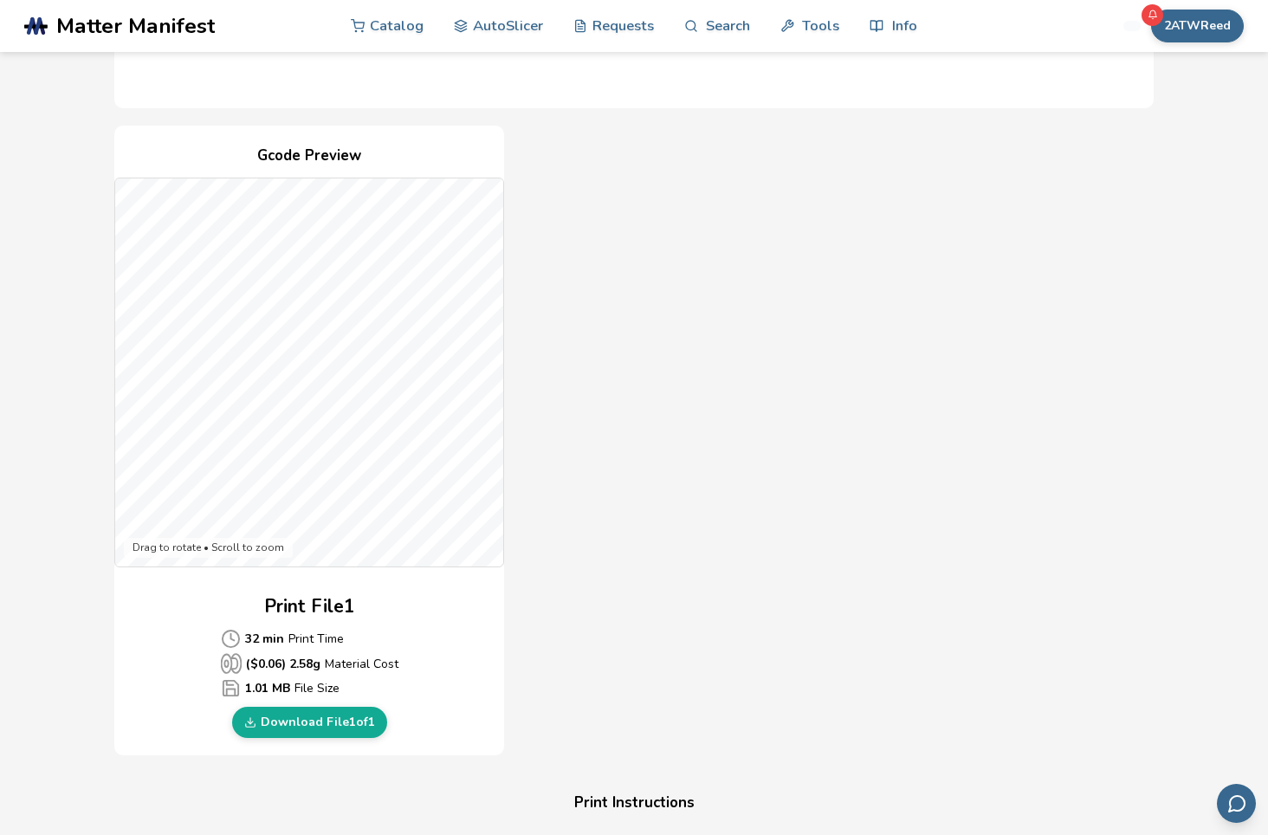
scroll to position [347, 0]
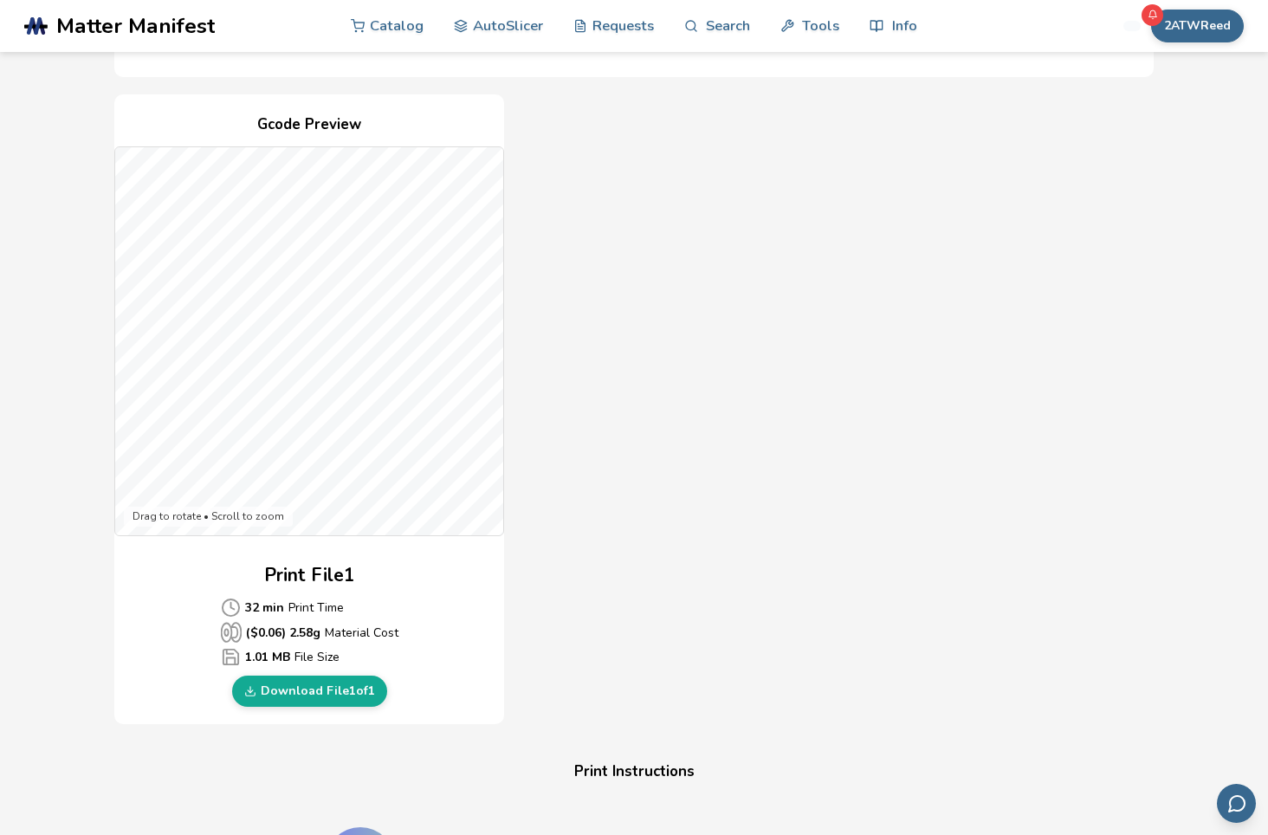
drag, startPoint x: 727, startPoint y: 648, endPoint x: 763, endPoint y: 564, distance: 91.6
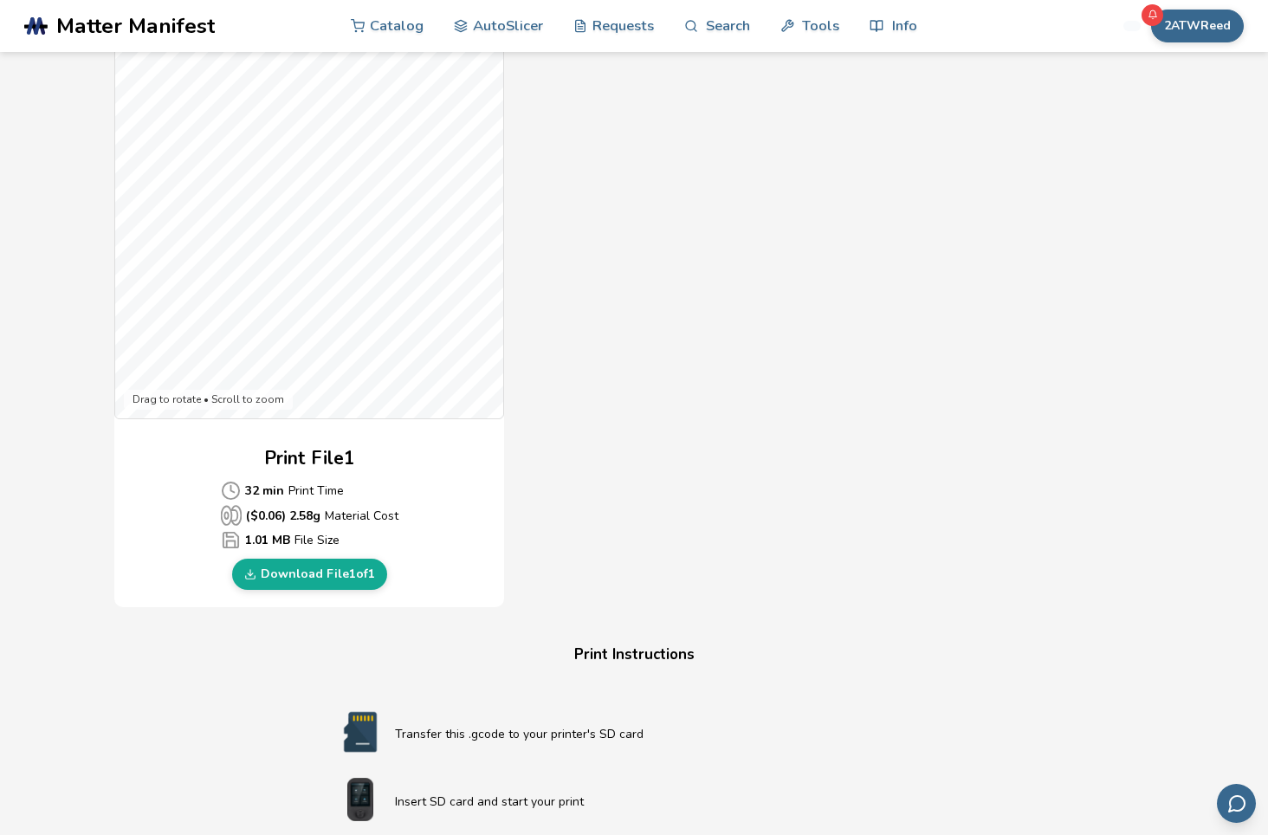
scroll to position [433, 0]
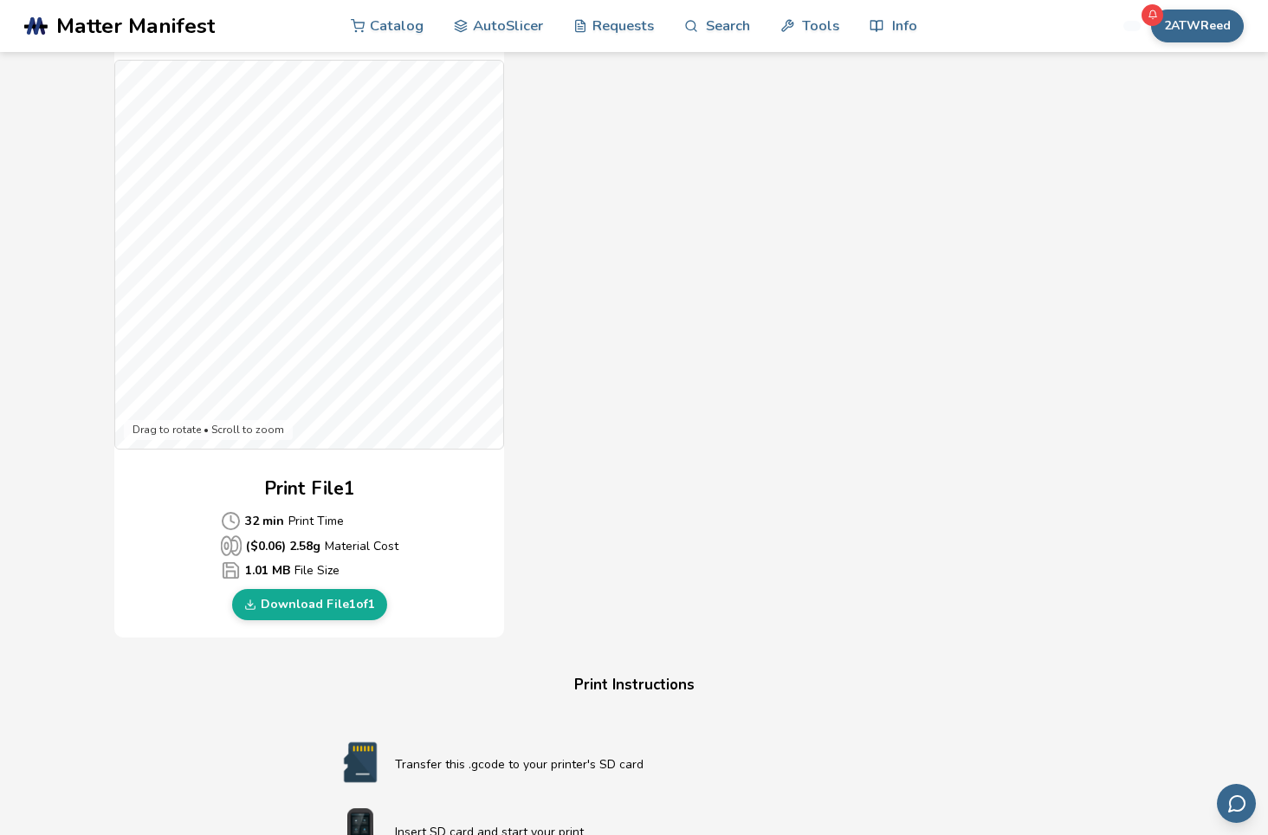
drag, startPoint x: 686, startPoint y: 358, endPoint x: 693, endPoint y: 398, distance: 40.5
drag, startPoint x: 898, startPoint y: 432, endPoint x: 827, endPoint y: 403, distance: 76.9
click at [827, 403] on div "Gcode Preview Drag to rotate • Scroll to zoom Print File 1 32 min Print Time ($…" at bounding box center [634, 323] width 1040 height 631
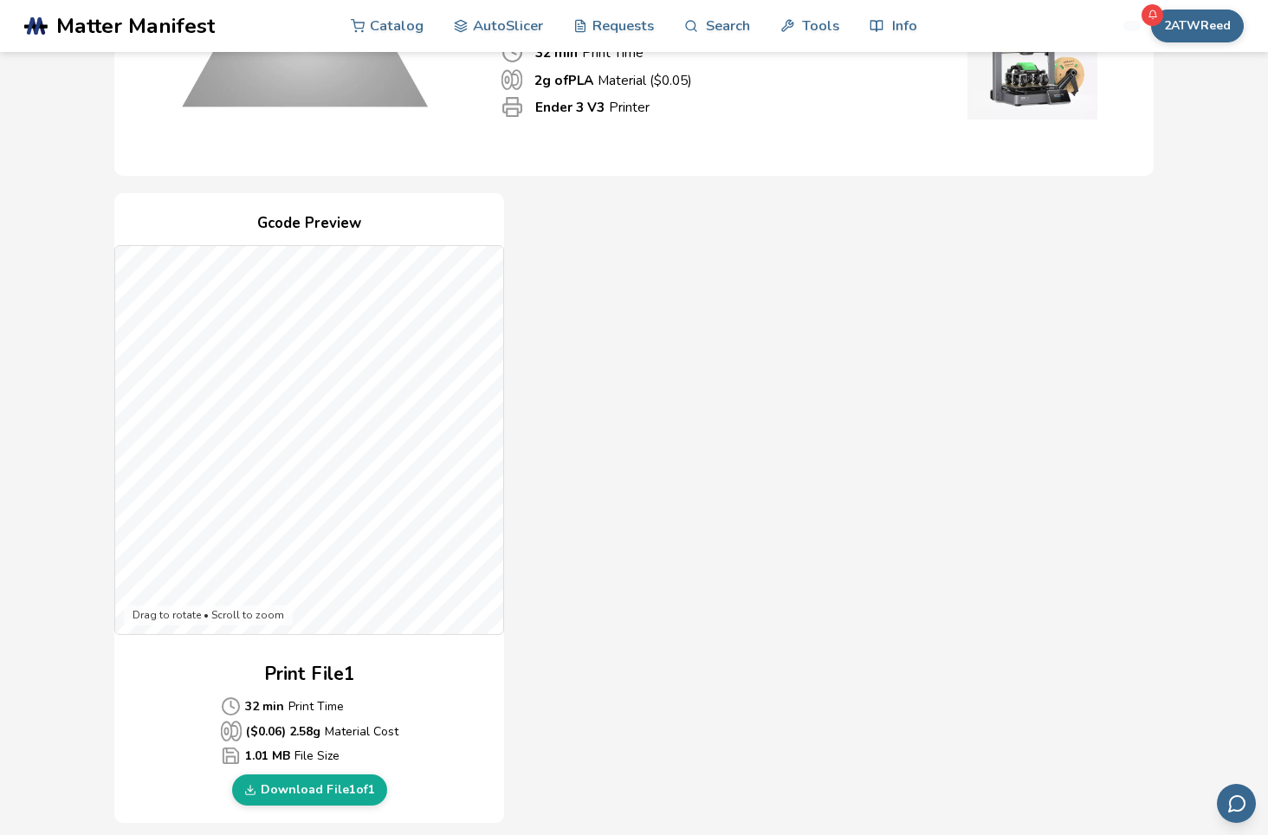
scroll to position [173, 0]
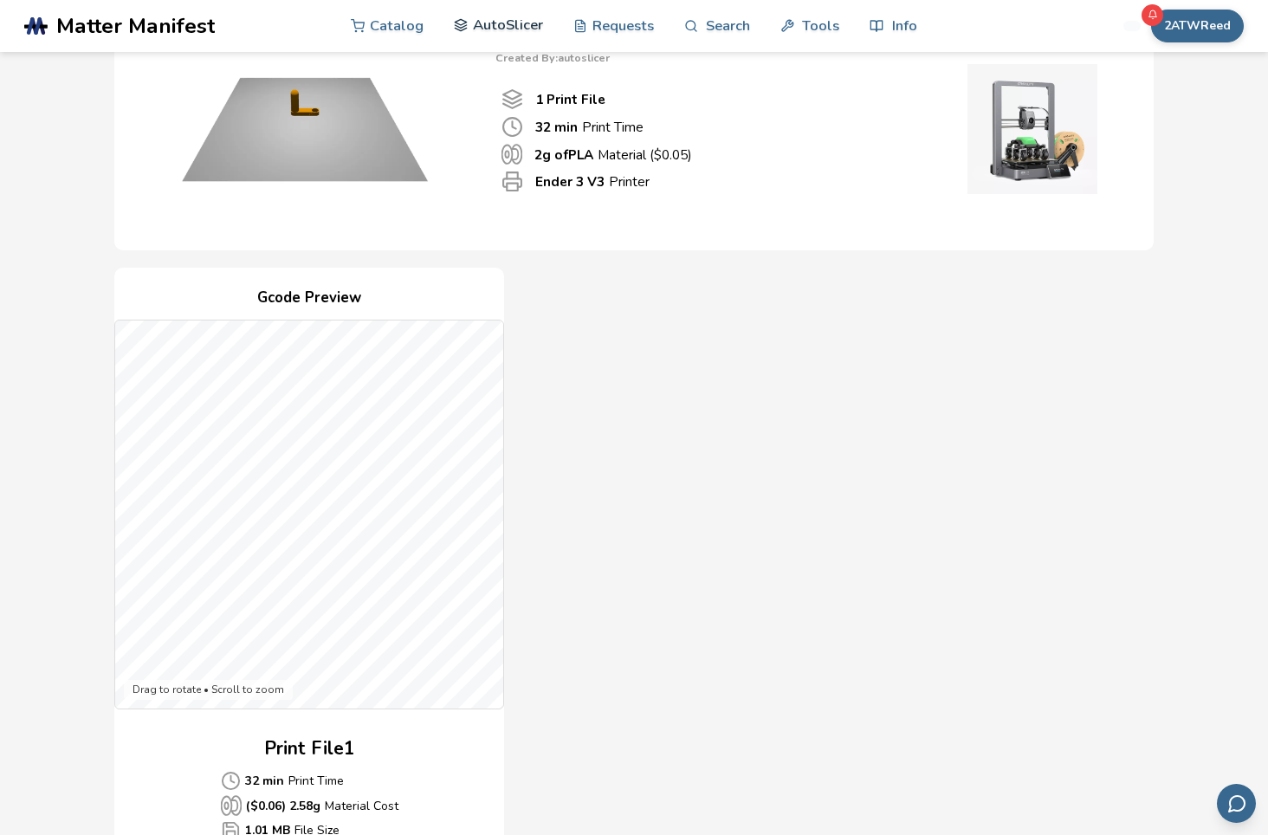
click at [529, 29] on link "AutoSlicer" at bounding box center [498, 25] width 89 height 52
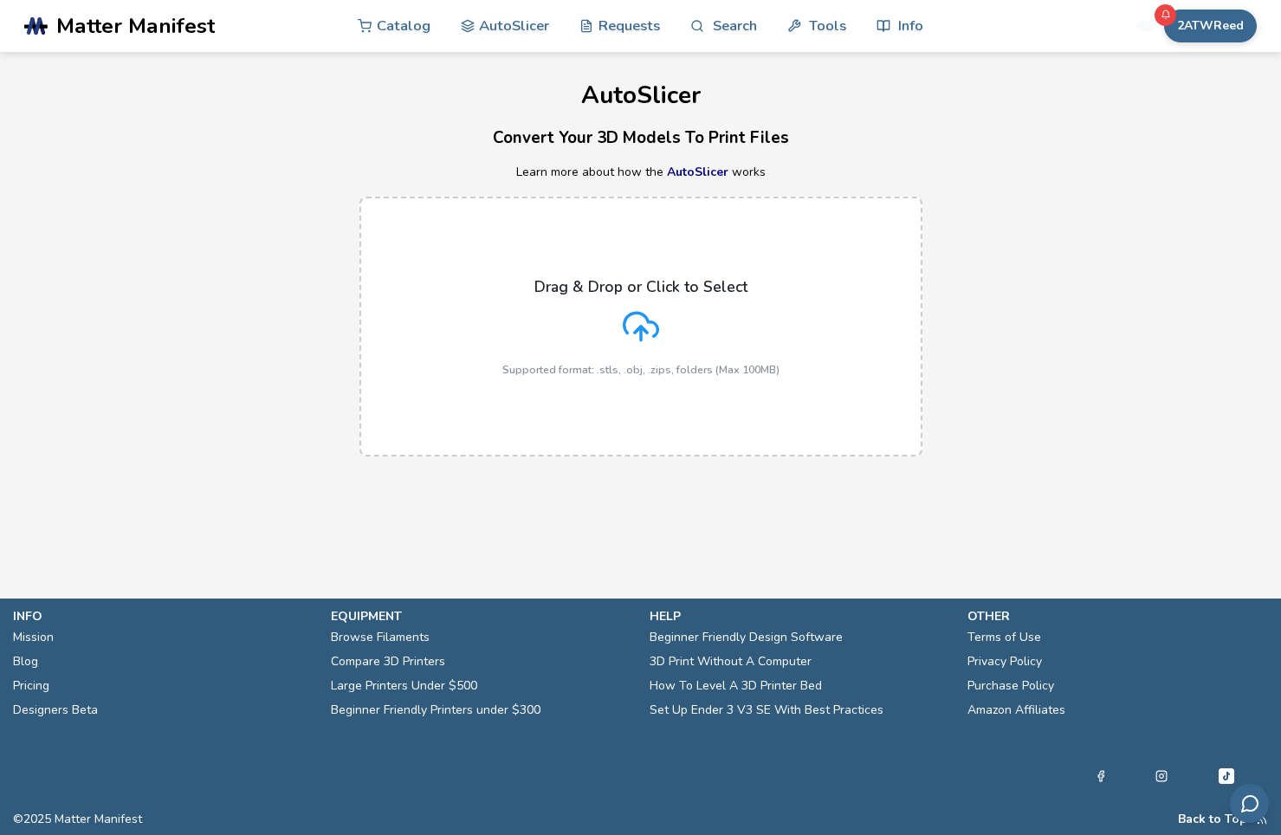
click at [1016, 128] on h3 "Convert Your 3D Models To Print Files" at bounding box center [640, 138] width 1281 height 27
click at [1205, 27] on button "2ATWReed" at bounding box center [1210, 26] width 93 height 33
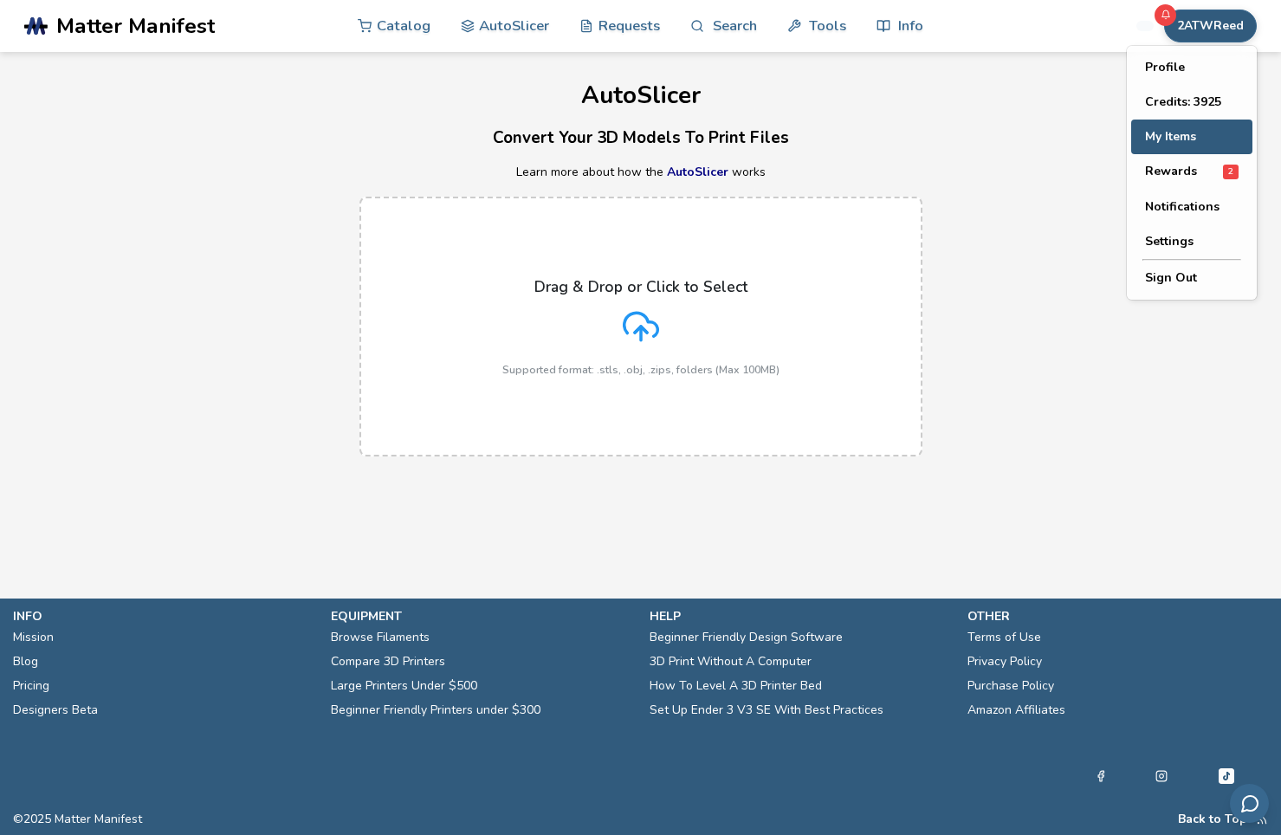
click at [1171, 129] on button "My Items" at bounding box center [1191, 137] width 121 height 35
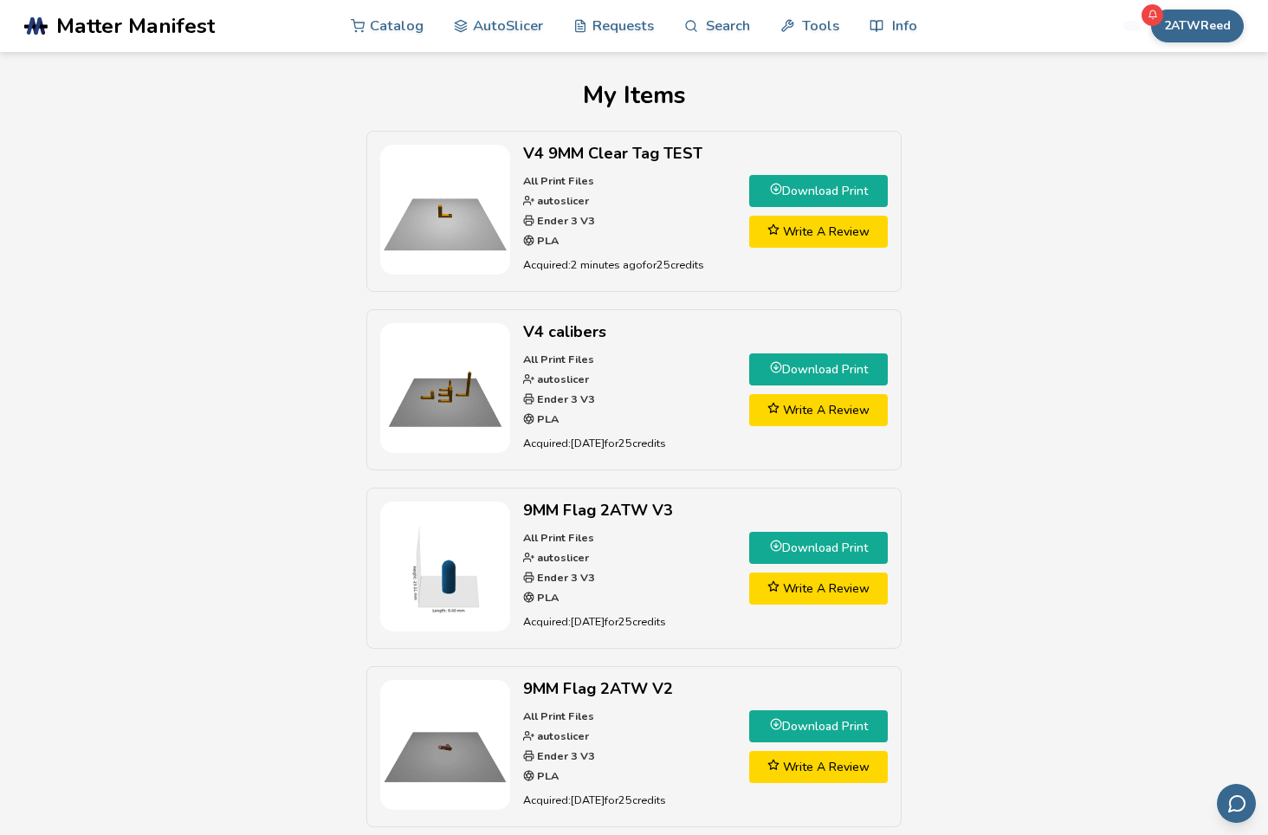
click at [451, 217] on img at bounding box center [445, 210] width 130 height 130
click at [636, 256] on p "Acquired: 2 minutes ago for 25 credits" at bounding box center [629, 265] width 213 height 18
drag, startPoint x: 636, startPoint y: 255, endPoint x: 635, endPoint y: 200, distance: 54.6
click at [635, 200] on p "All Print Files autoslicer Ender 3 V3 PLA" at bounding box center [629, 212] width 213 height 80
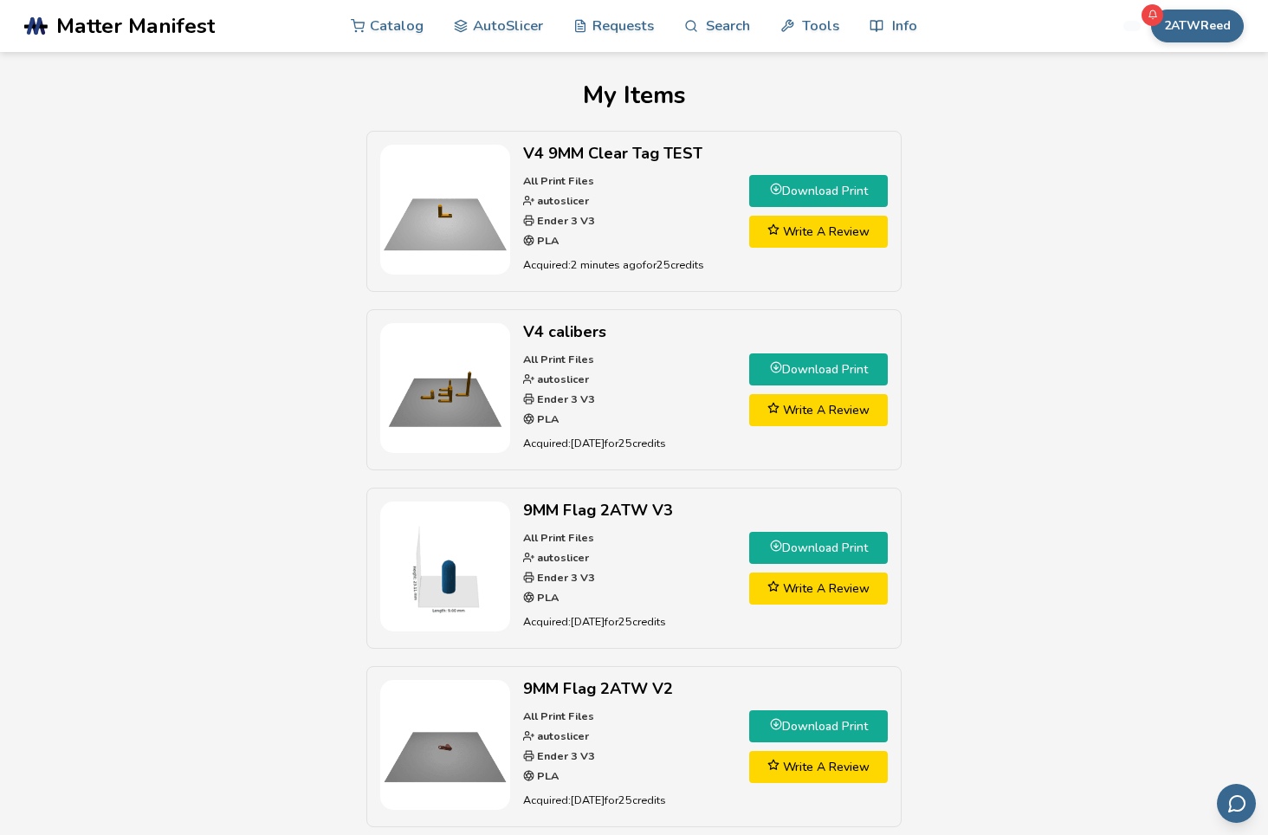
click at [1063, 306] on div "V4 9MM Clear Tag TEST All Print Files autoslicer Ender 3 V3 PLA Acquired: 2 min…" at bounding box center [633, 755] width 1217 height 1249
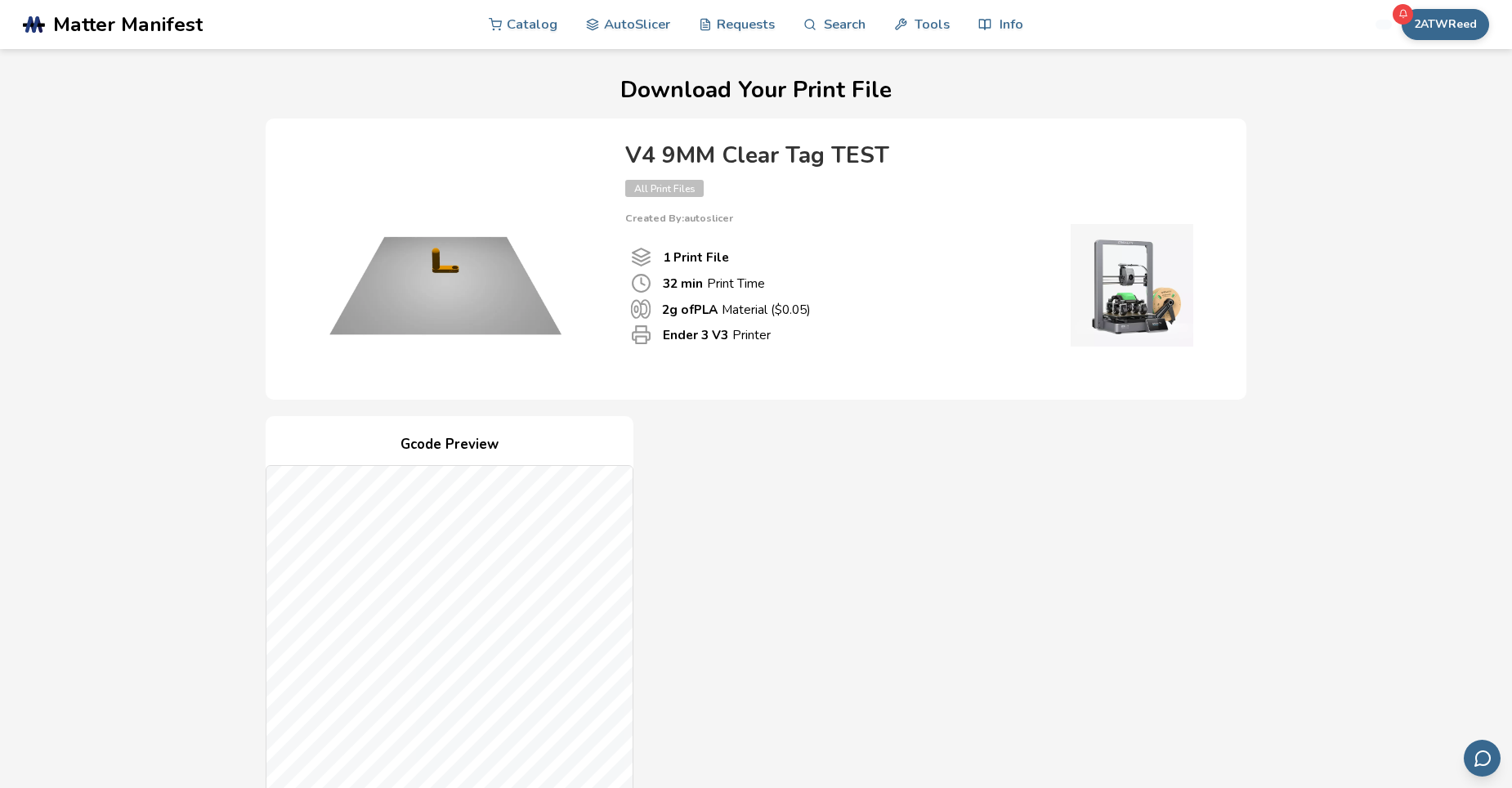
click at [636, 260] on polyline "Number Of Print files" at bounding box center [641, 260] width 17 height 4
drag, startPoint x: 675, startPoint y: 522, endPoint x: 688, endPoint y: 480, distance: 44.0
drag, startPoint x: 688, startPoint y: 480, endPoint x: 461, endPoint y: 428, distance: 232.9
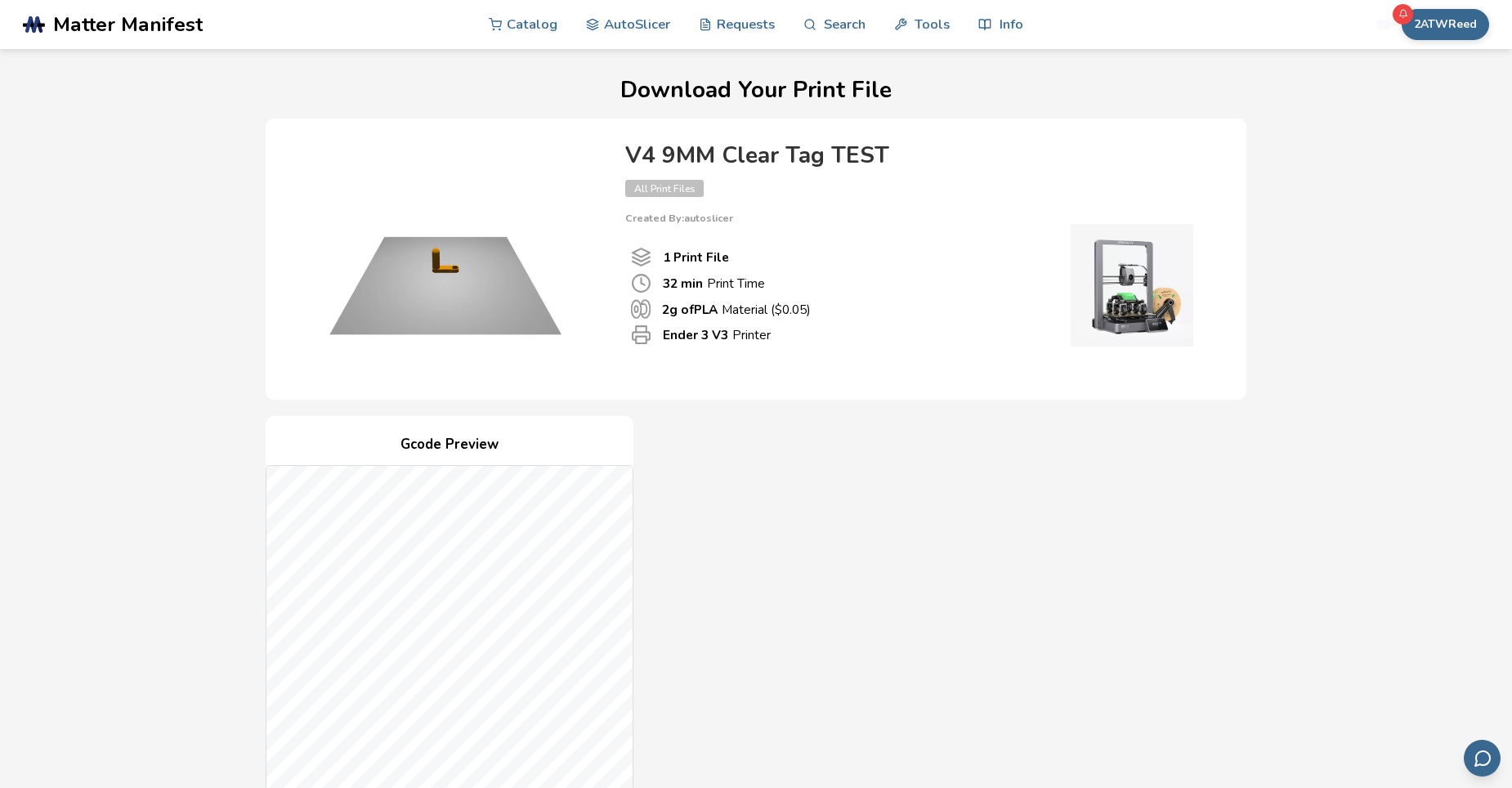
click at [461, 428] on div "Gcode Preview Drag to rotate • Scroll to zoom Print File 1 32 min Print Time ($…" at bounding box center [450, 713] width 368 height 595
drag, startPoint x: 737, startPoint y: 523, endPoint x: 761, endPoint y: 439, distance: 87.4
drag, startPoint x: 761, startPoint y: 439, endPoint x: 942, endPoint y: 531, distance: 203.0
click at [942, 531] on div "Gcode Preview Drag to rotate • Scroll to zoom Print File 1 32 min Print Time ($…" at bounding box center [756, 713] width 981 height 595
click at [629, 18] on link "AutoSlicer" at bounding box center [627, 24] width 84 height 49
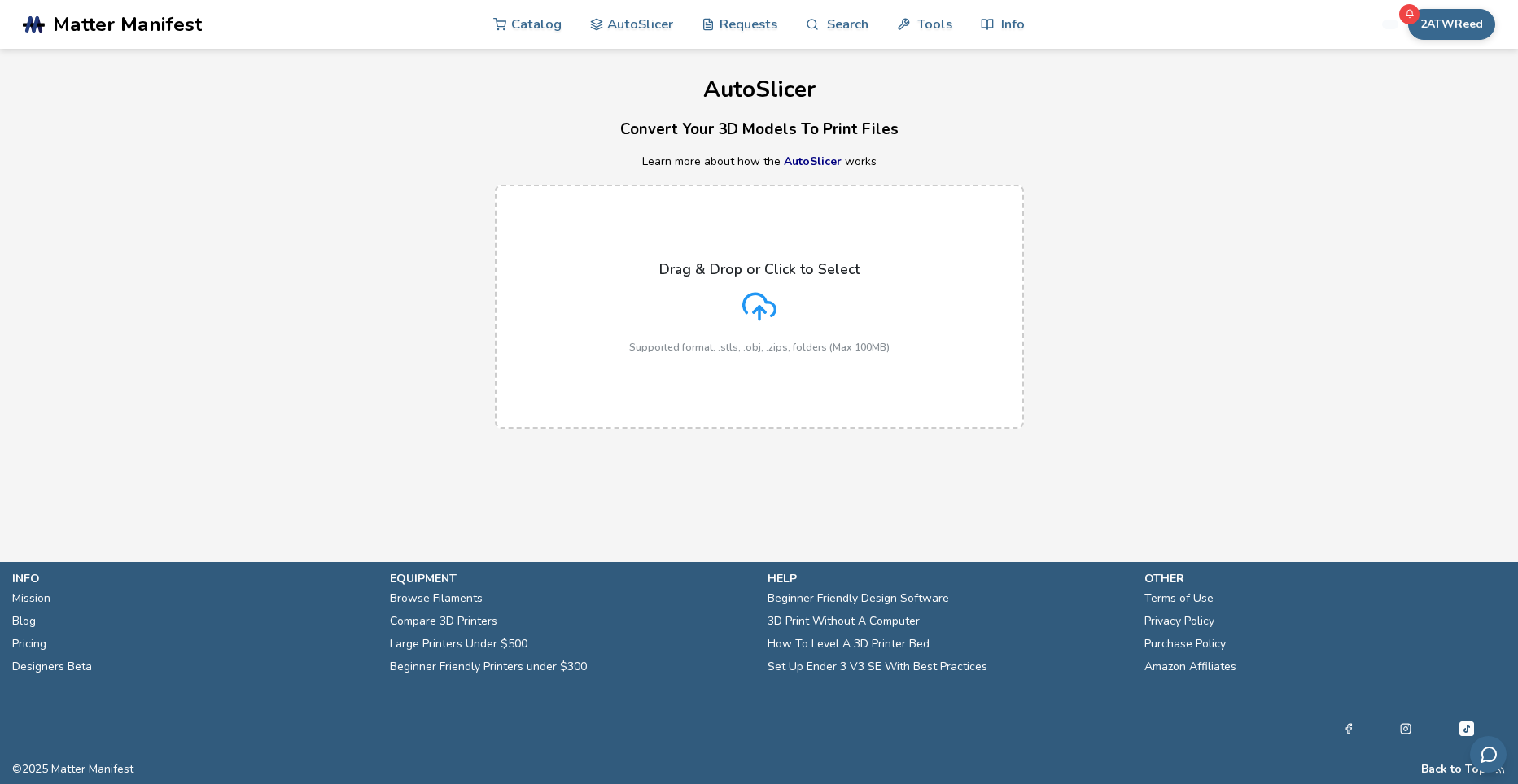
click at [737, 307] on div "Drag & Drop or Click to Select Supported format: .stls, .obj, .zips, folders (M…" at bounding box center [759, 307] width 260 height 92
click at [0, 0] on input "Drag & Drop or Click to Select Supported format: .stls, .obj, .zips, folders (M…" at bounding box center [0, 0] width 0 height 0
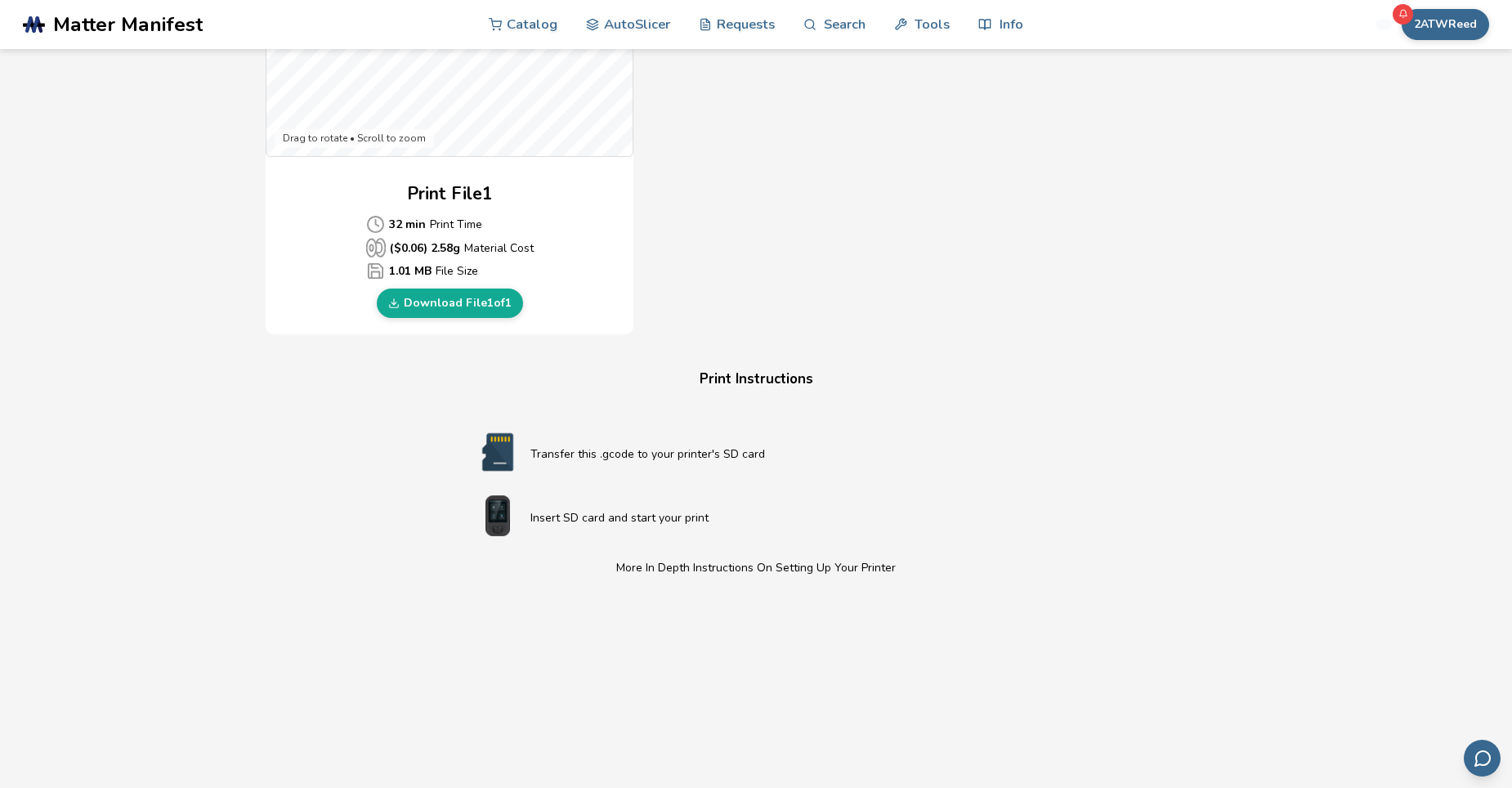
scroll to position [654, 0]
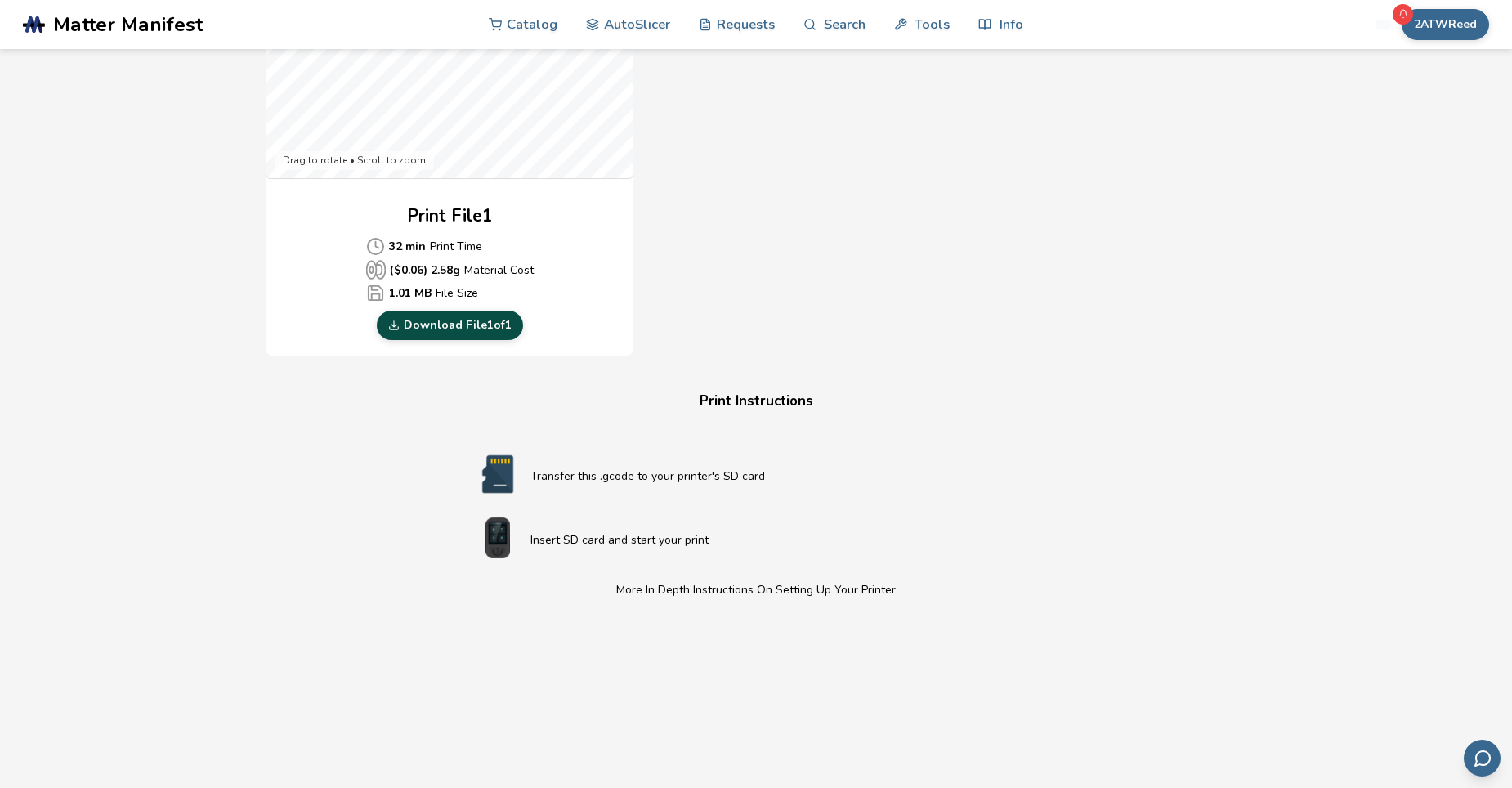
click at [451, 324] on link "Download File 1 of 1" at bounding box center [449, 325] width 146 height 29
